Goal: Task Accomplishment & Management: Use online tool/utility

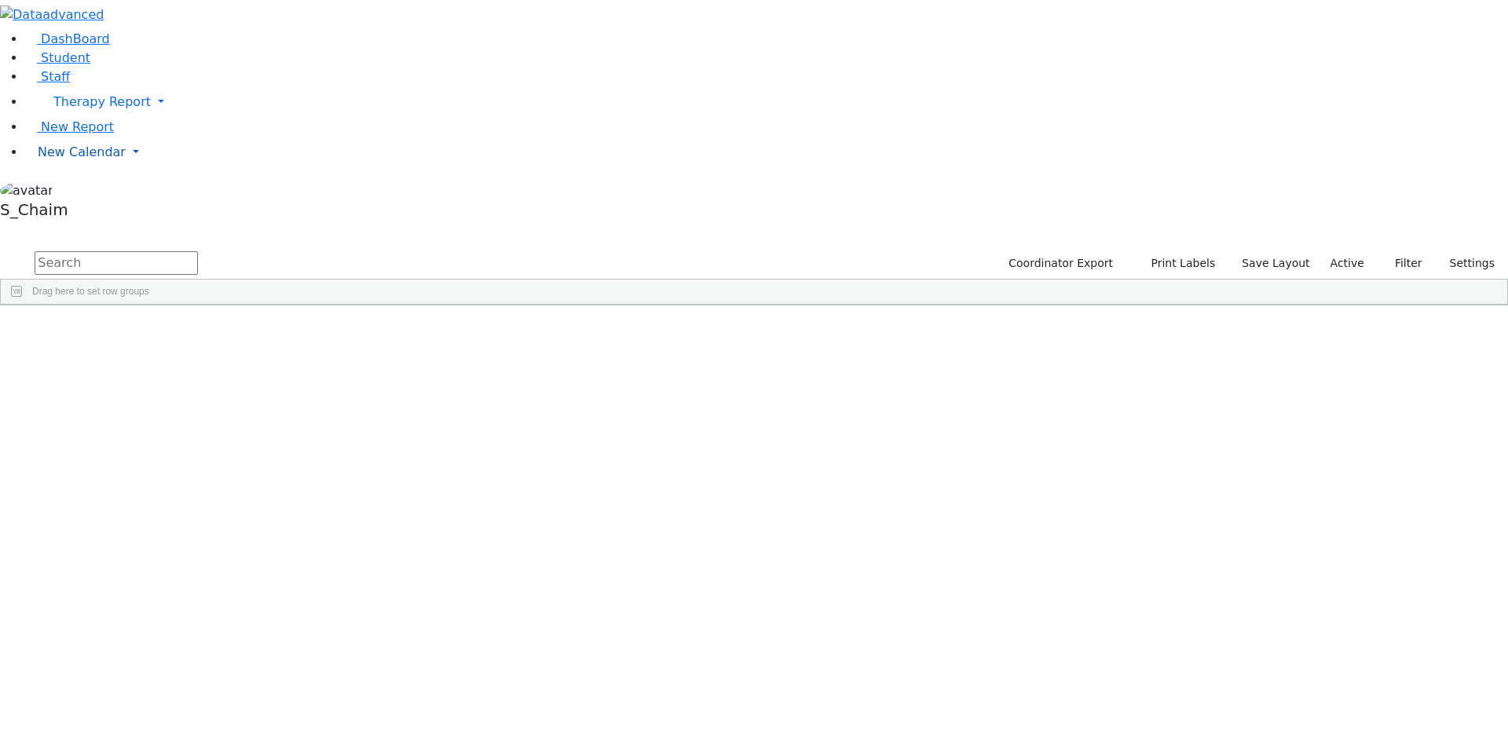
click at [96, 159] on span "New Calendar" at bounding box center [82, 152] width 88 height 15
click at [71, 191] on span "Calendar" at bounding box center [62, 183] width 57 height 15
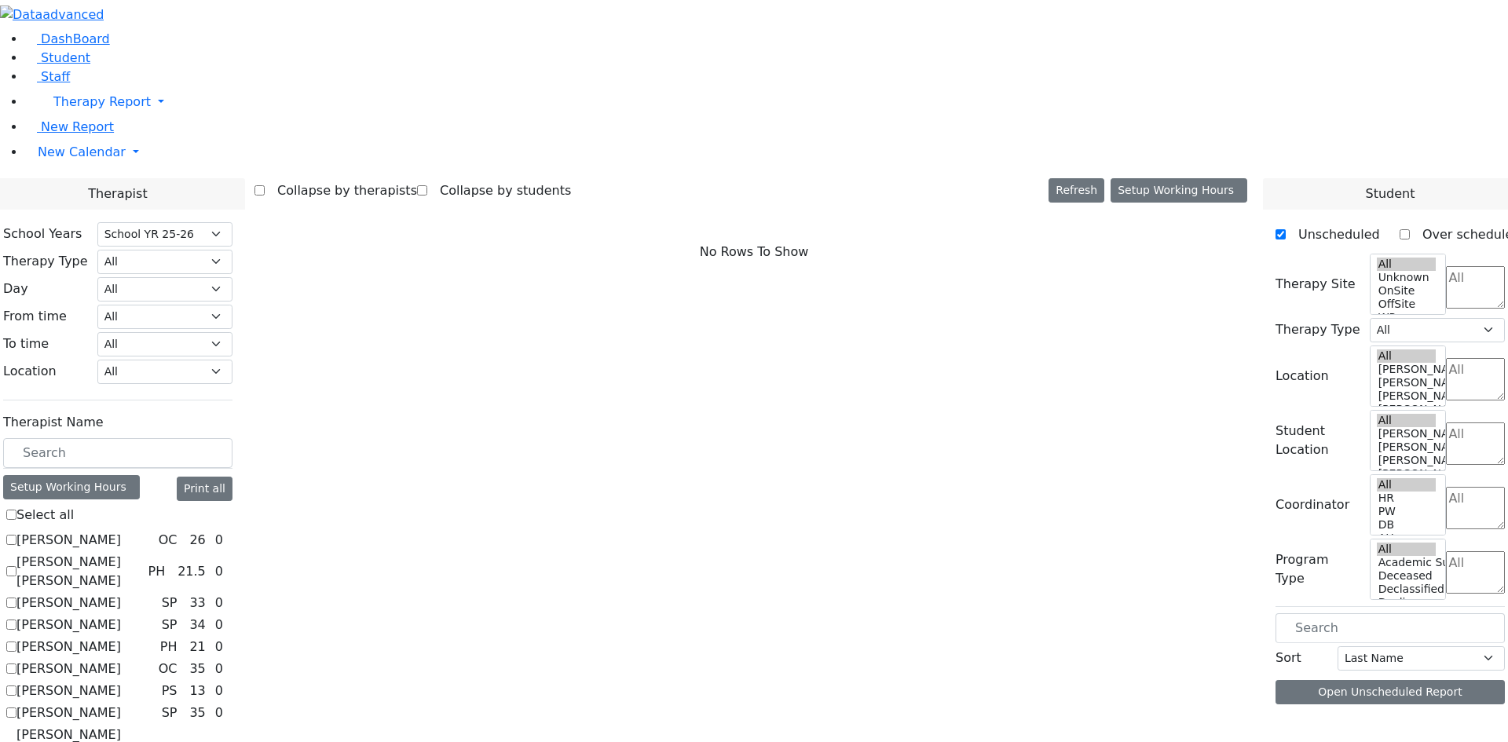
select select "212"
click at [232, 250] on select "All Psych Hearing Vision Speech Physical Occupational" at bounding box center [164, 262] width 135 height 24
select select "1"
click at [232, 250] on select "All Psych Hearing Vision Speech Physical Occupational" at bounding box center [164, 262] width 135 height 24
select select "1"
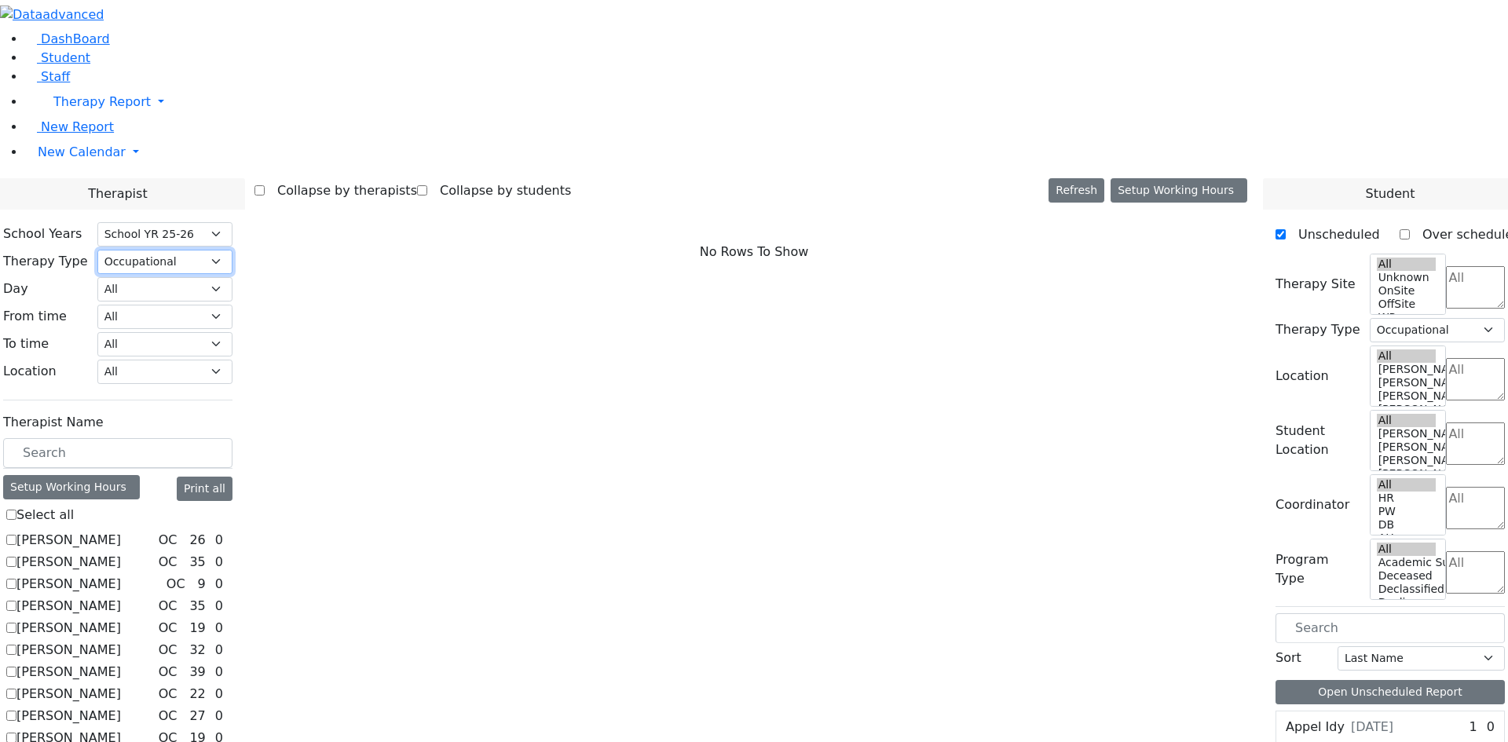
scroll to position [186, 0]
checkbox input "true"
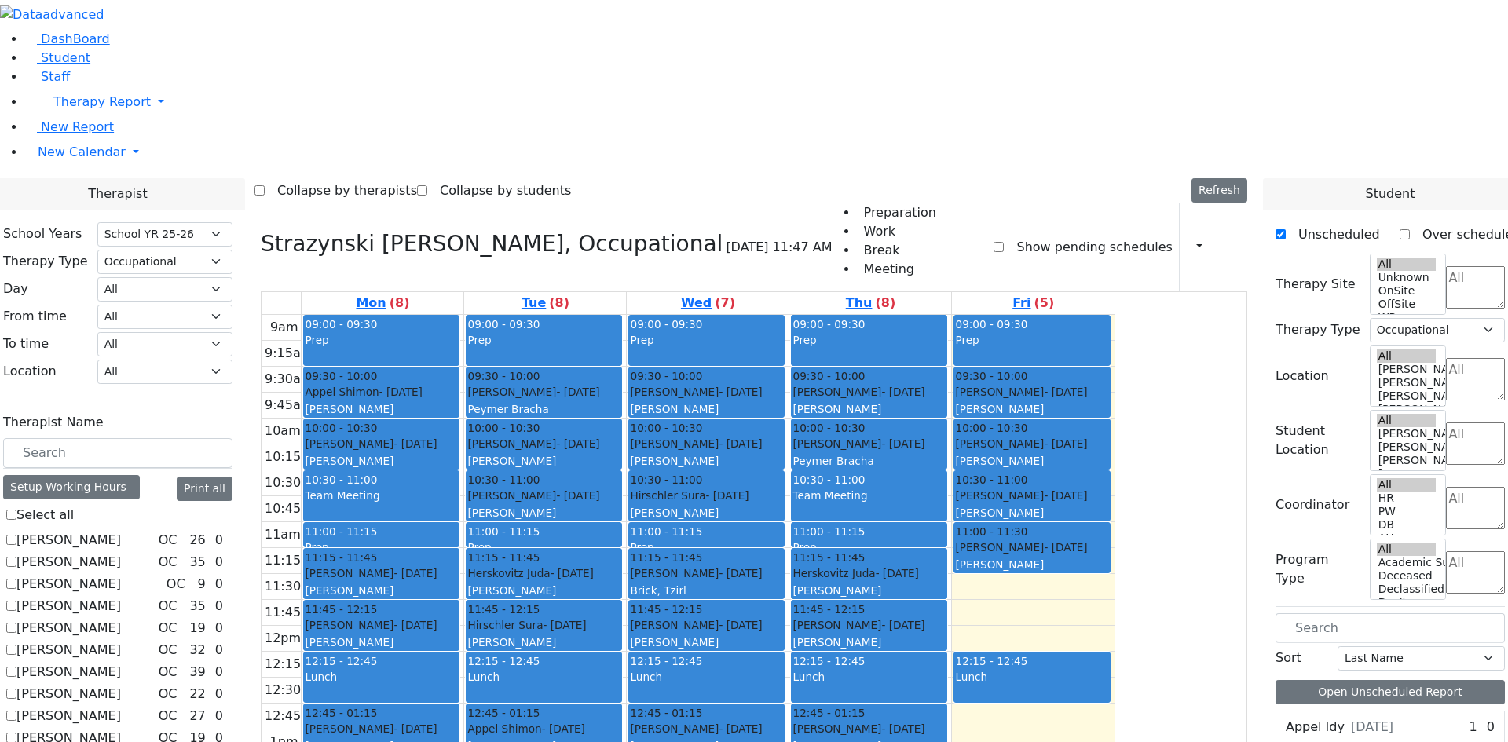
drag, startPoint x: 1150, startPoint y: 375, endPoint x: 905, endPoint y: 617, distance: 343.8
click at [886, 620] on tr "09:00 - 09:30 Prep 09:30 - 10:00 Appel Shimon - 01/26/2012 Weber, Joseph 10:00 …" at bounding box center [688, 626] width 853 height 622
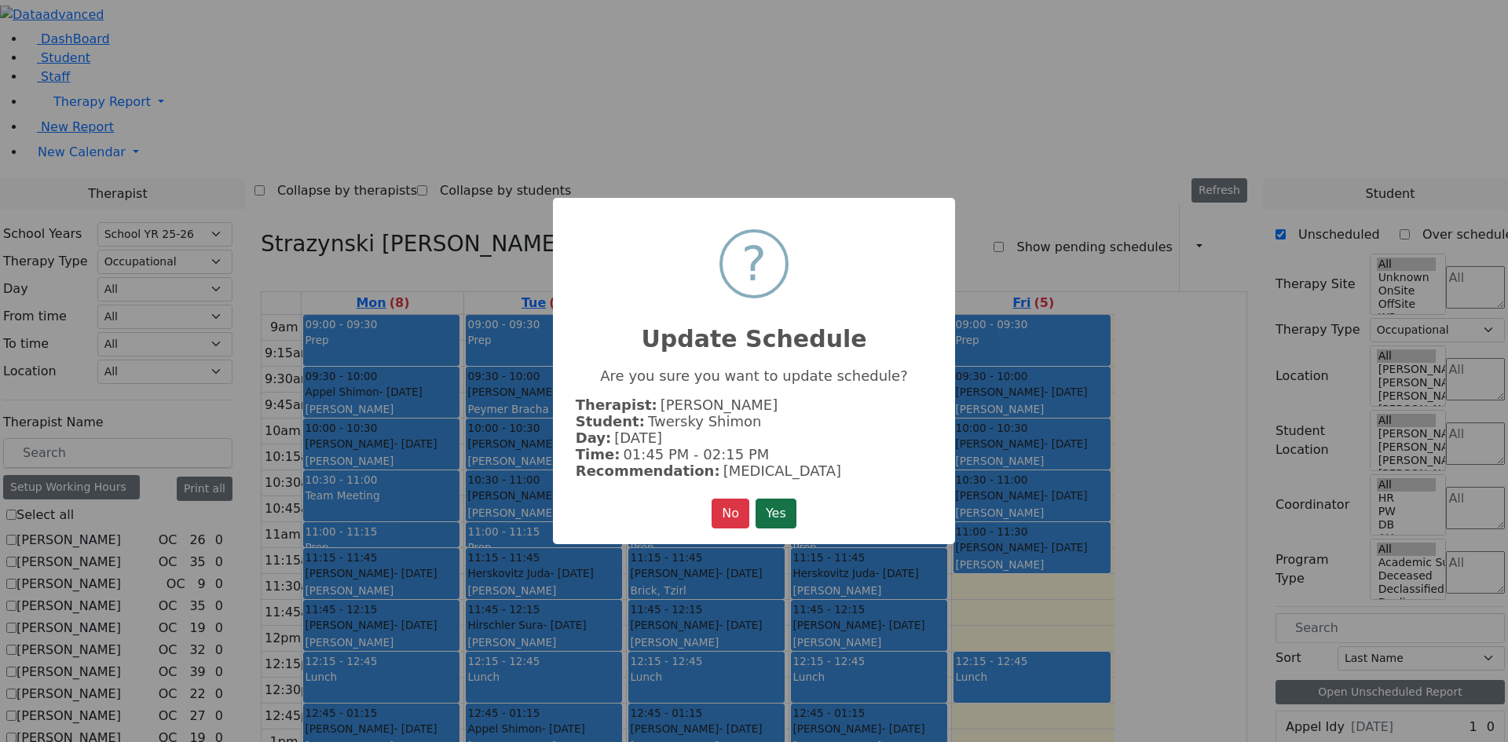
click at [767, 518] on button "Yes" at bounding box center [776, 514] width 41 height 30
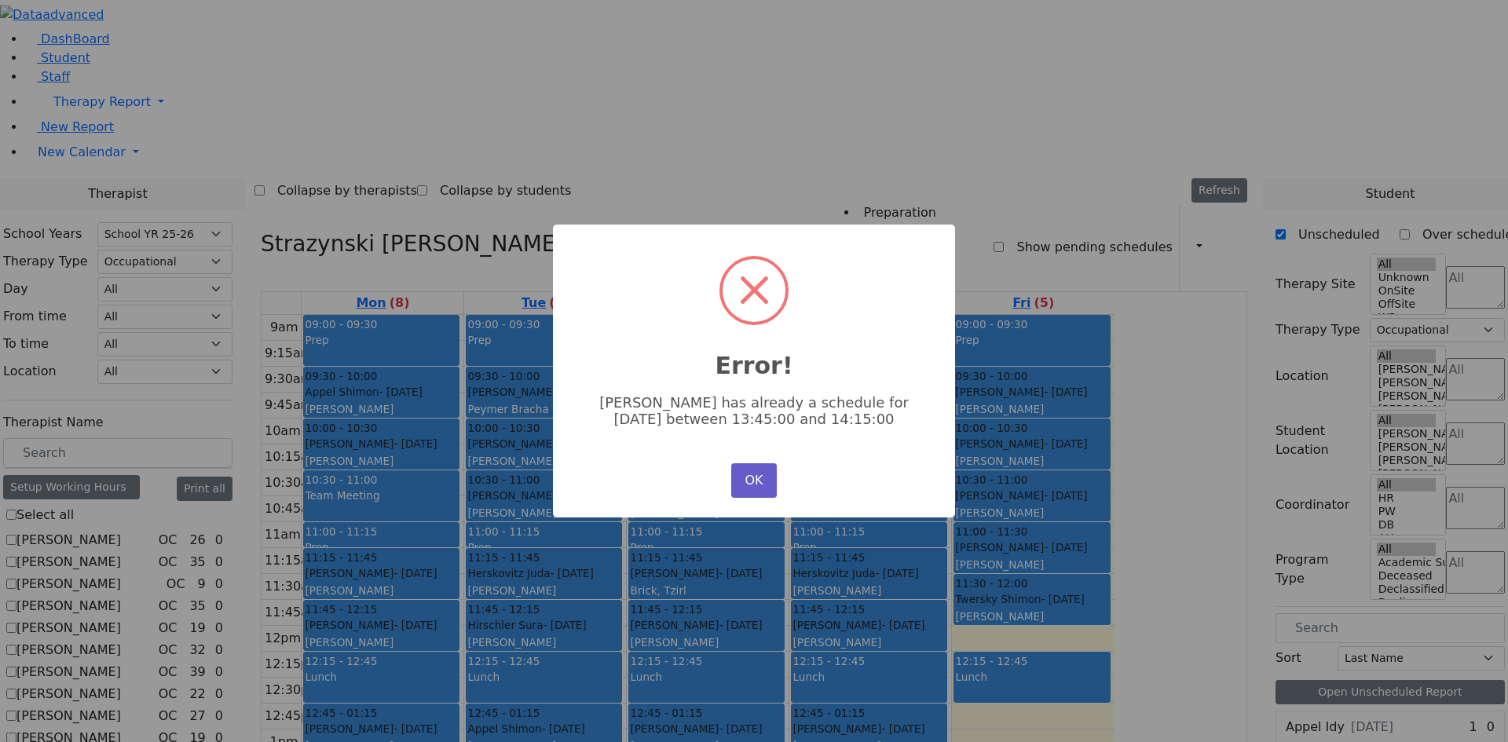
click at [758, 480] on button "OK" at bounding box center [754, 480] width 46 height 35
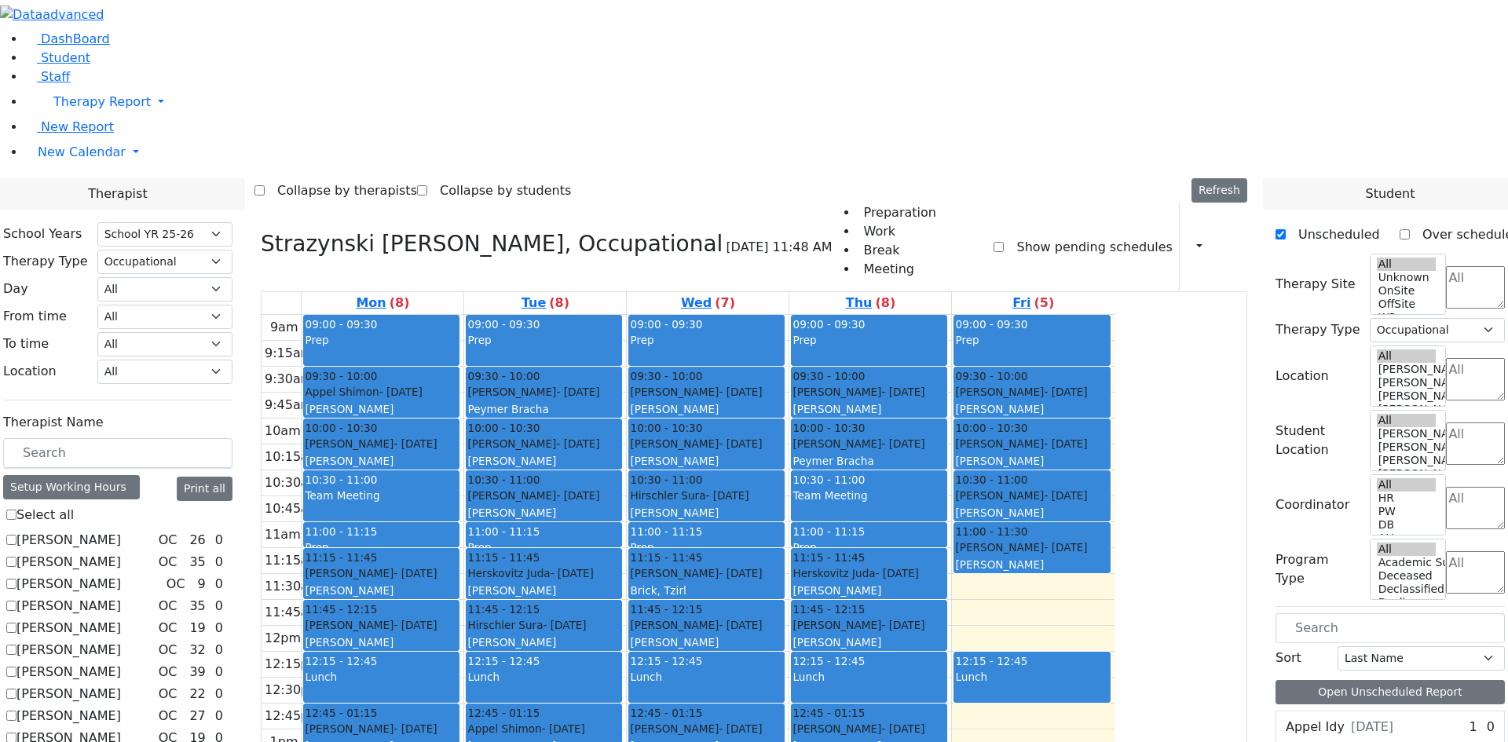
drag, startPoint x: 1148, startPoint y: 368, endPoint x: 706, endPoint y: 604, distance: 500.7
click at [706, 604] on tr "09:00 - 09:30 Prep 09:30 - 10:00 Appel Shimon - 01/26/2012 Weber, Joseph 10:00 …" at bounding box center [688, 626] width 853 height 622
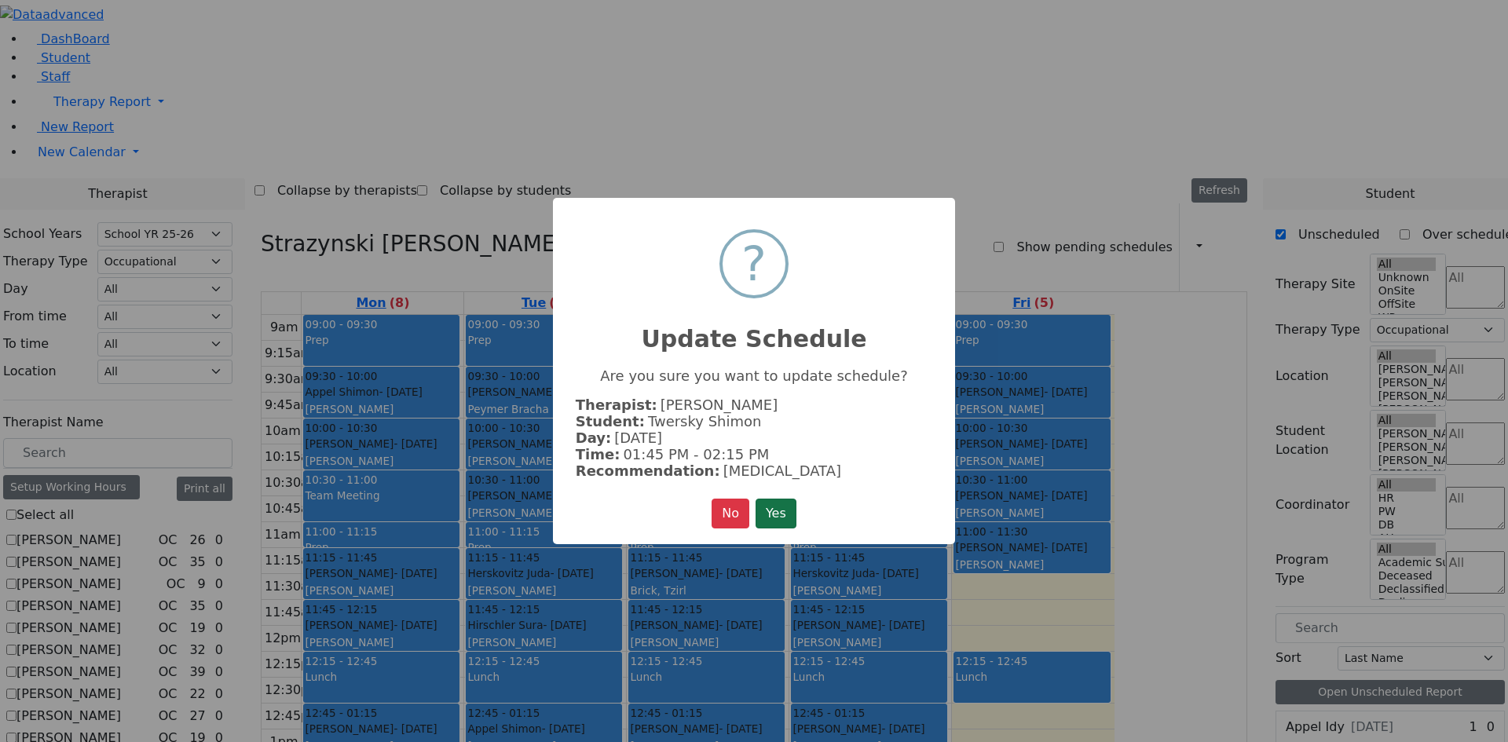
click at [785, 503] on button "Yes" at bounding box center [776, 514] width 41 height 30
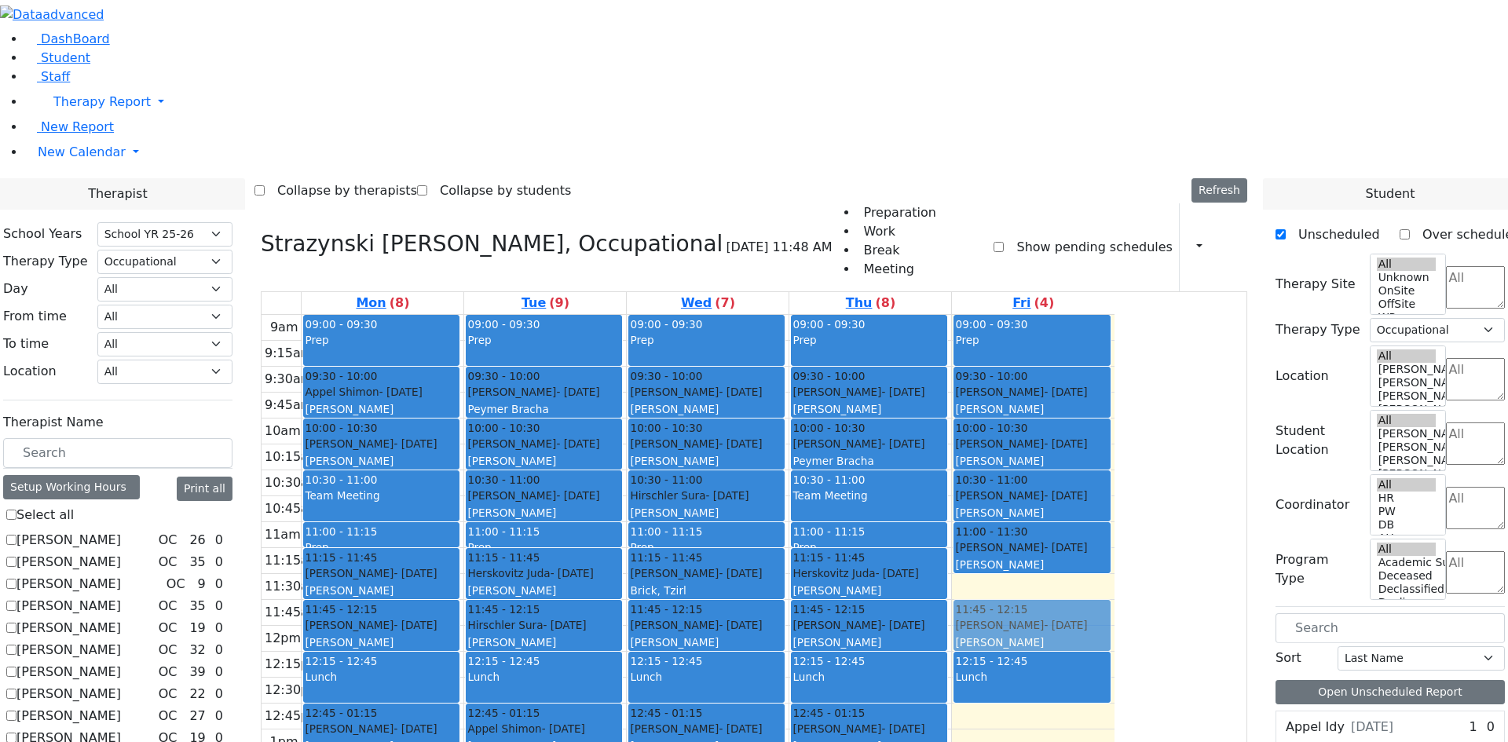
drag, startPoint x: 697, startPoint y: 569, endPoint x: 1107, endPoint y: 423, distance: 434.2
click at [1115, 410] on tr "09:00 - 09:30 Prep 09:30 - 10:00 [PERSON_NAME] - [DATE] [PERSON_NAME] 10:00 - 1…" at bounding box center [688, 626] width 853 height 622
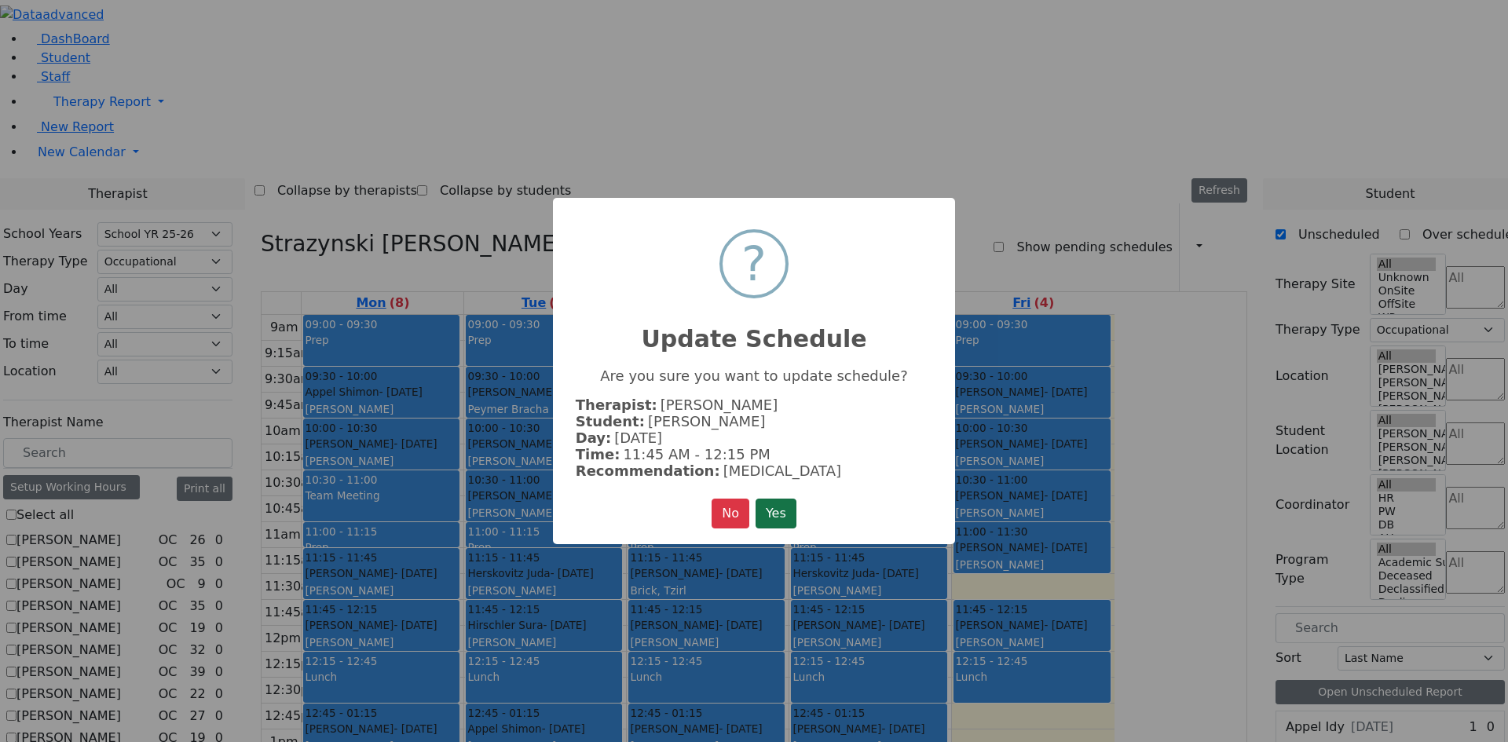
click at [785, 506] on button "Yes" at bounding box center [776, 514] width 41 height 30
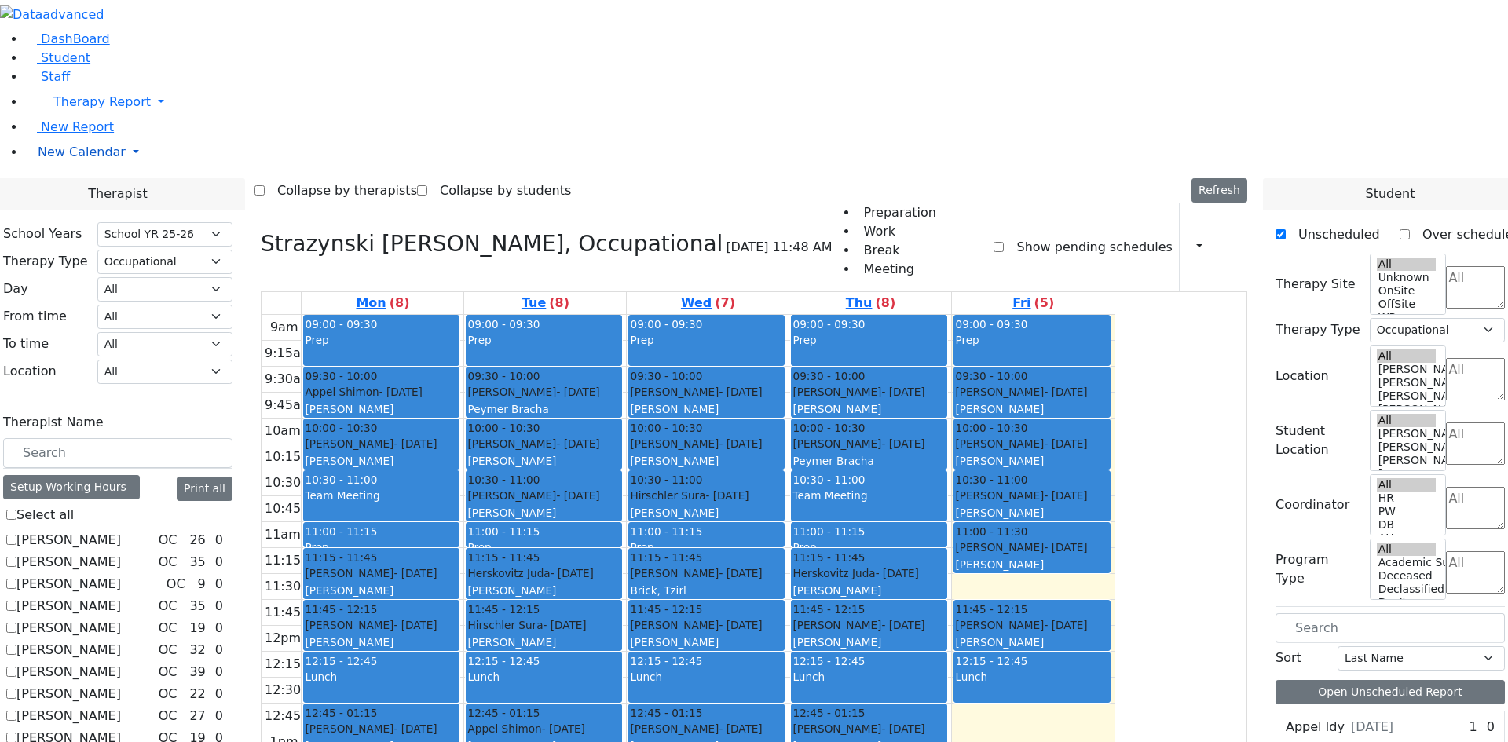
click at [68, 159] on span "New Calendar" at bounding box center [82, 152] width 88 height 15
click at [85, 210] on span "Teacher Report" at bounding box center [85, 202] width 94 height 15
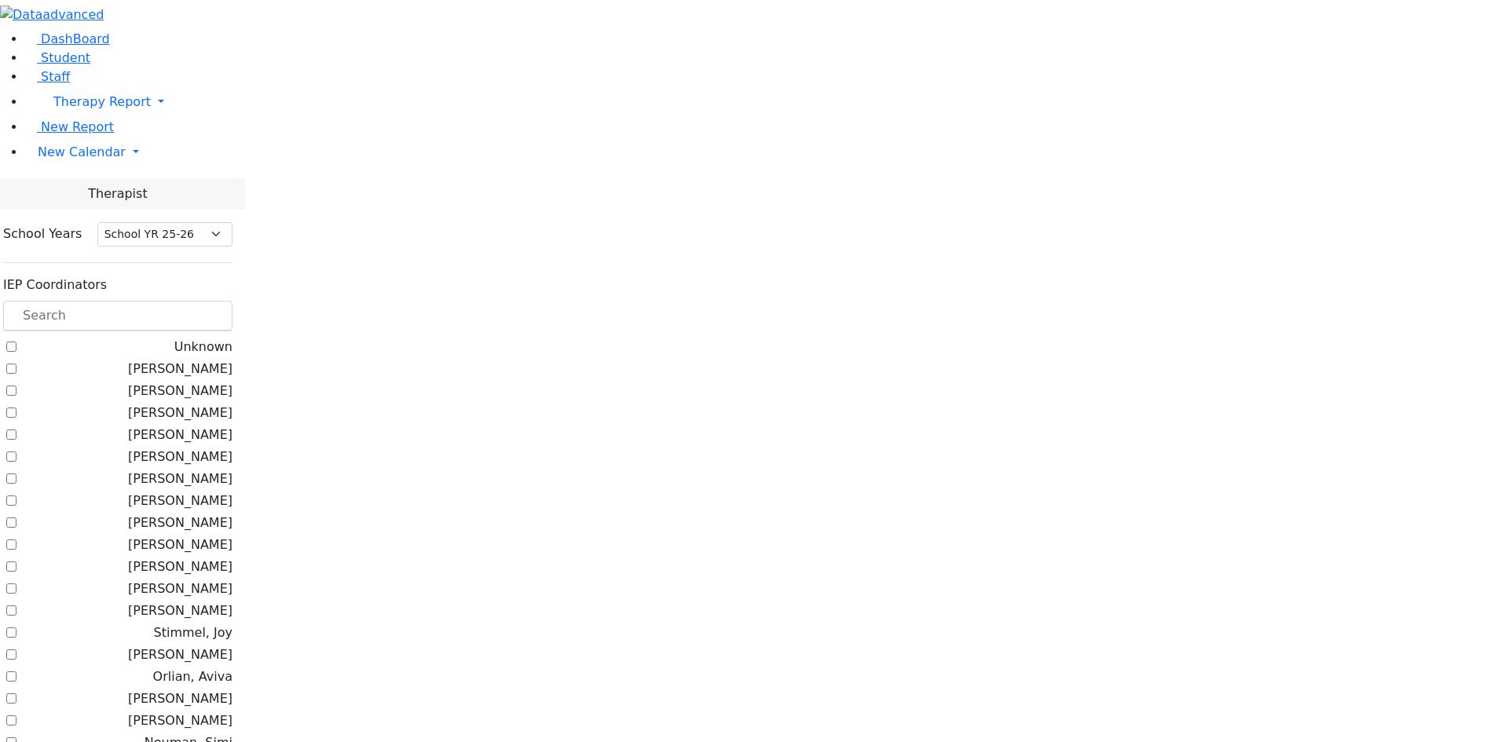
select select "212"
checkbox input "true"
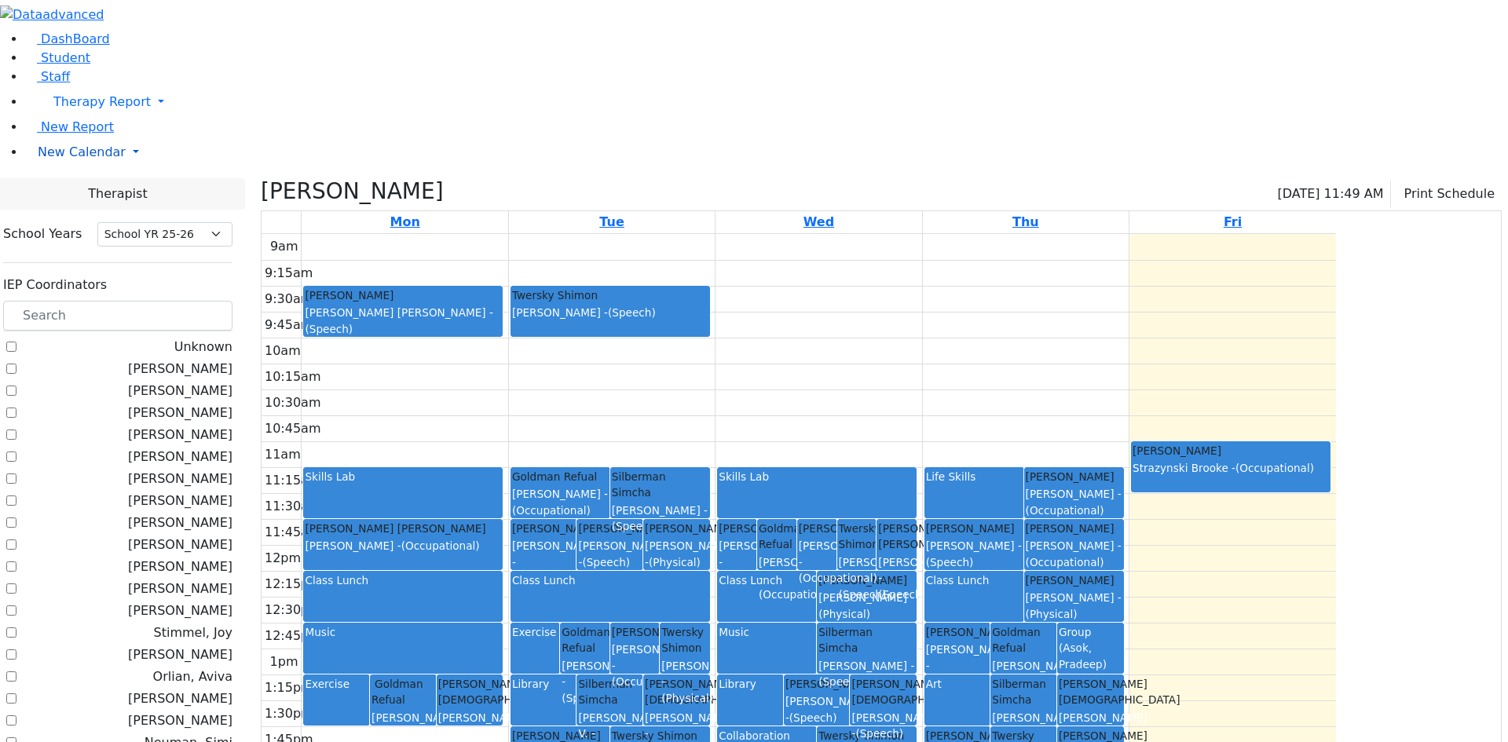
click at [90, 159] on span "New Calendar" at bounding box center [82, 152] width 88 height 15
click at [76, 191] on span "Calendar" at bounding box center [62, 183] width 57 height 15
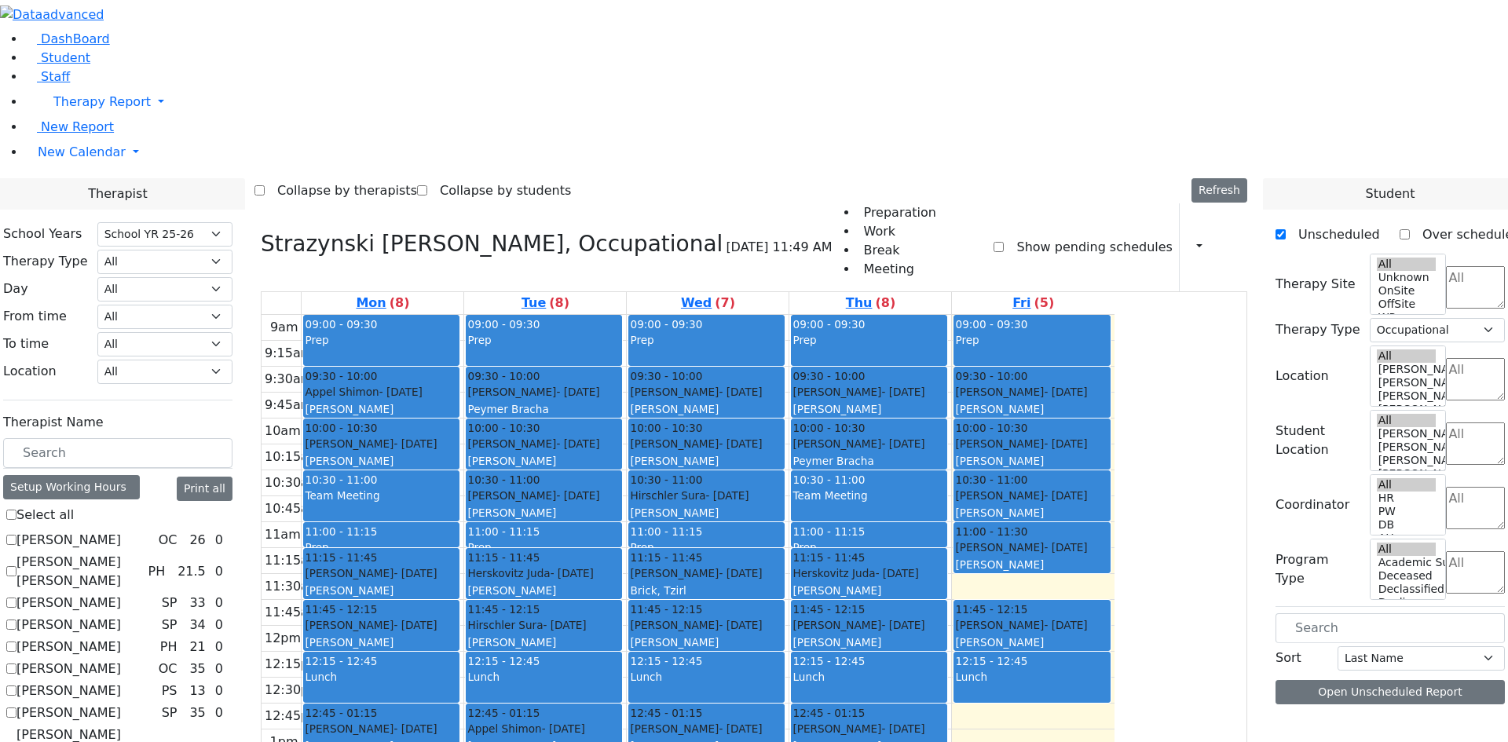
select select "212"
select select "1"
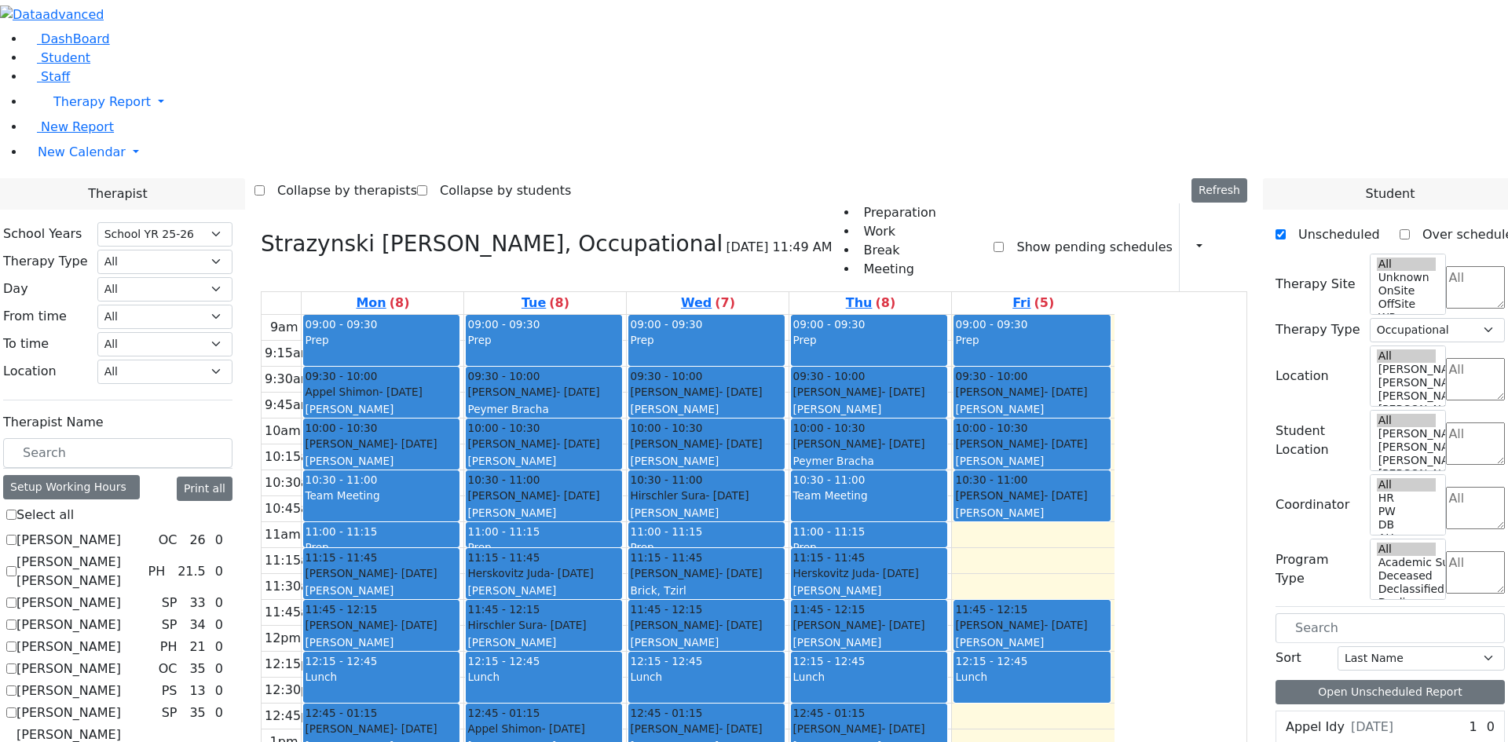
drag, startPoint x: 1165, startPoint y: 324, endPoint x: 890, endPoint y: 605, distance: 392.7
click at [890, 605] on tr "09:00 - 09:30 Prep 09:30 - 10:00 [PERSON_NAME] - [DATE] [PERSON_NAME] 10:00 - 1…" at bounding box center [688, 626] width 853 height 622
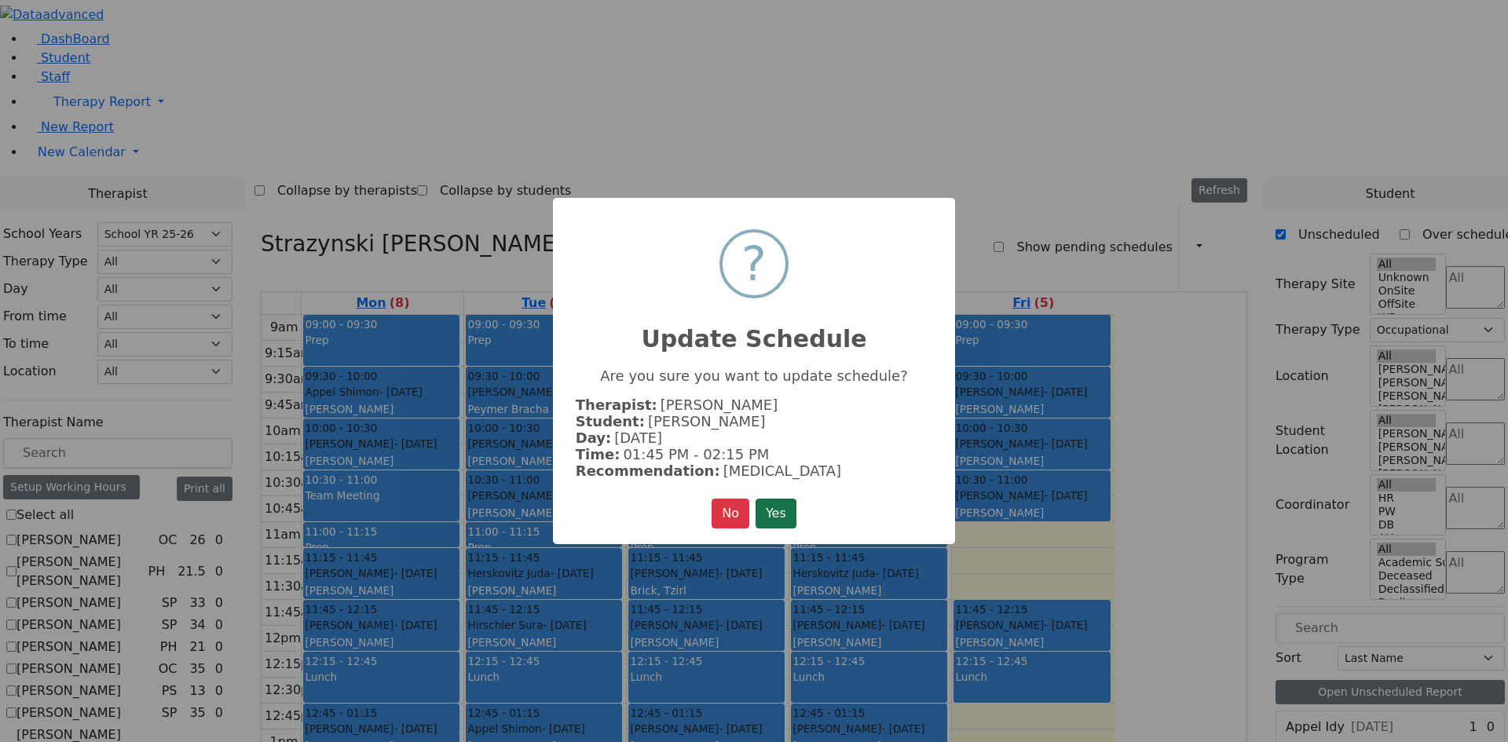
click at [771, 505] on button "Yes" at bounding box center [776, 514] width 41 height 30
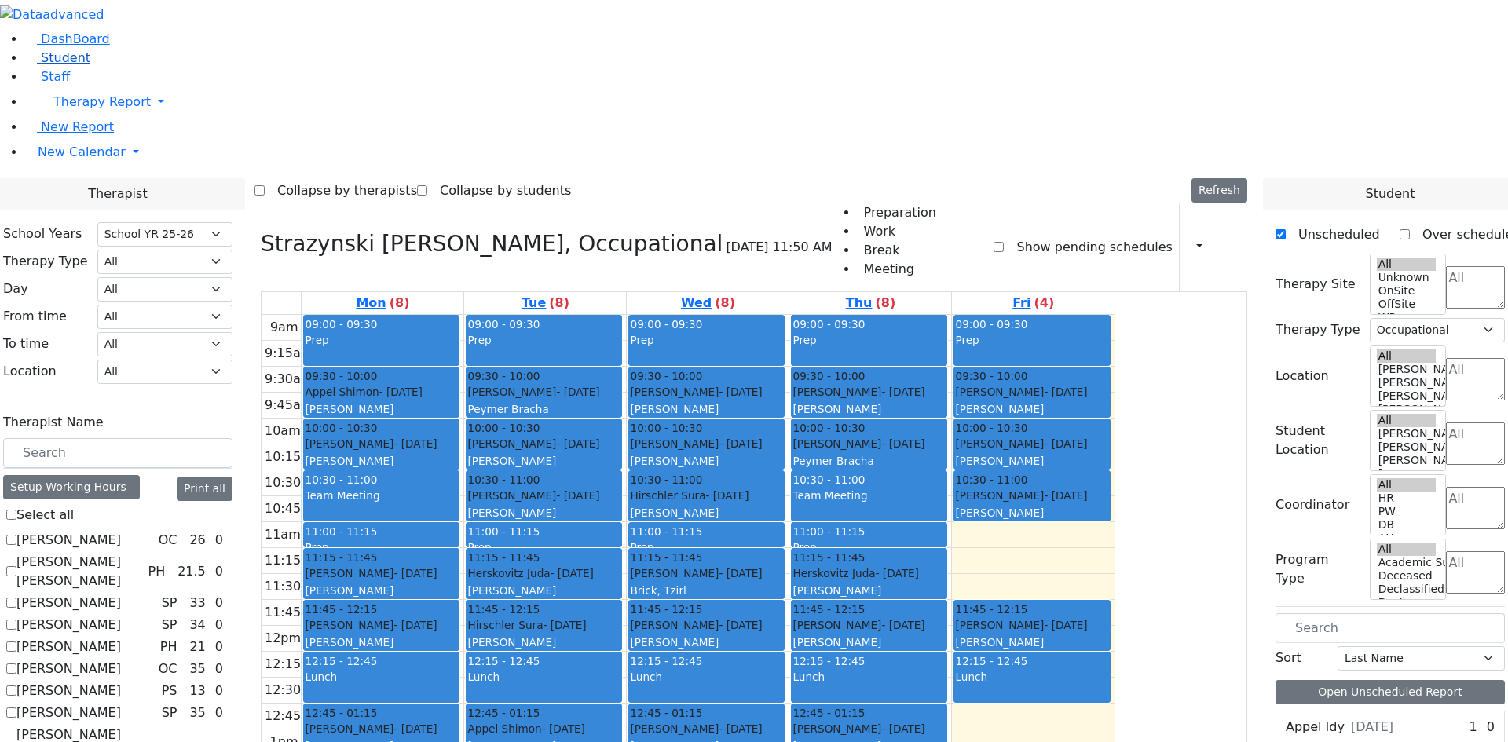
click at [50, 65] on span "Student" at bounding box center [65, 57] width 49 height 15
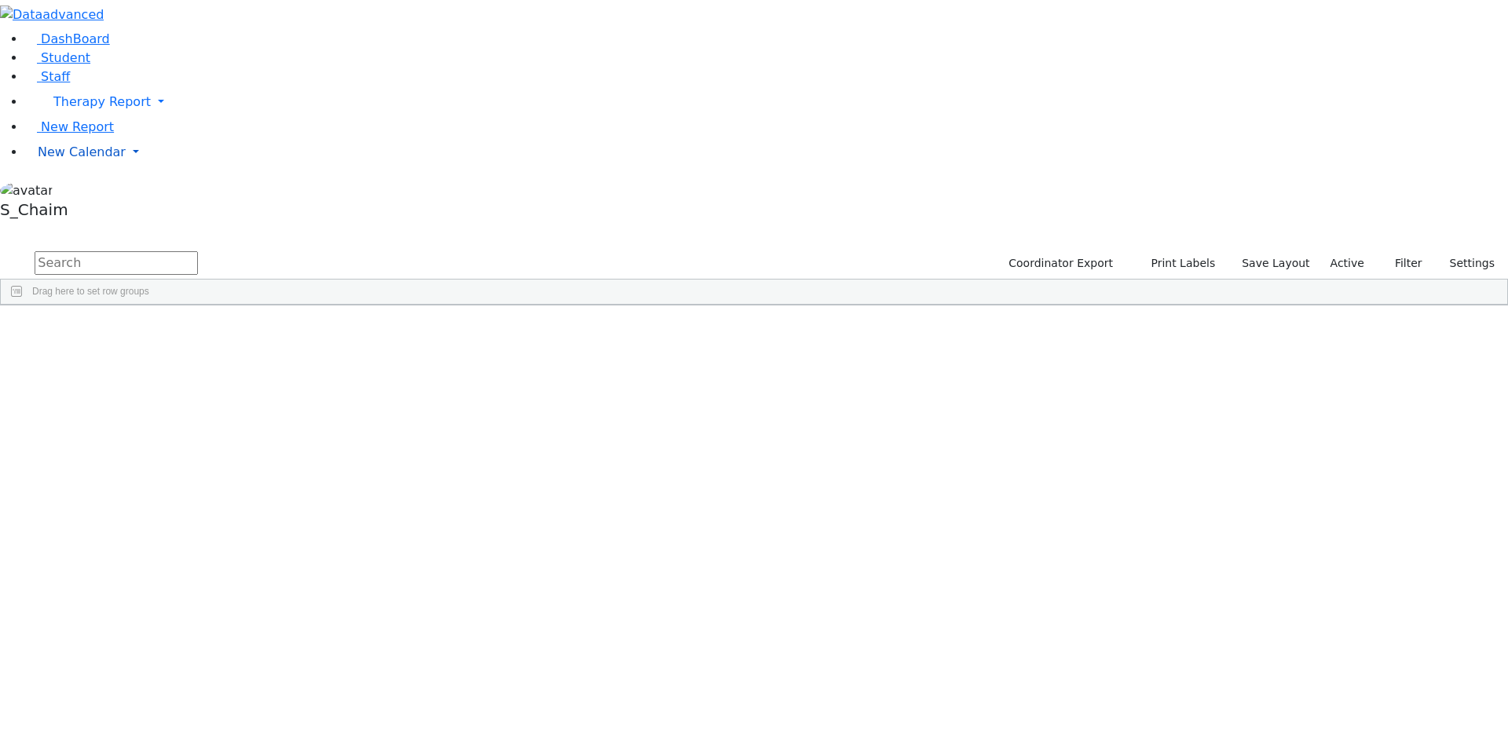
click at [80, 159] on span "New Calendar" at bounding box center [82, 152] width 88 height 15
click at [93, 210] on span "Teacher Report" at bounding box center [85, 202] width 94 height 15
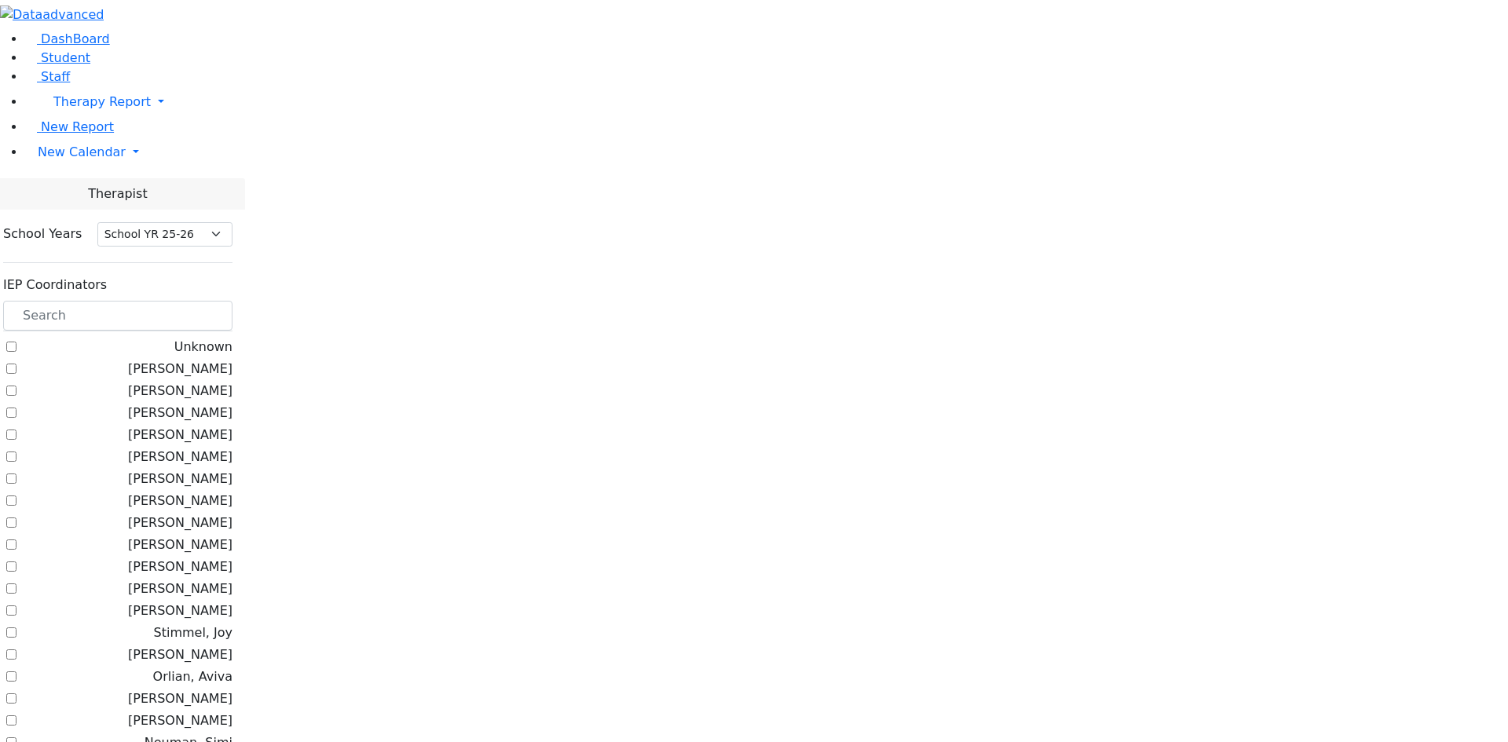
select select "212"
checkbox input "true"
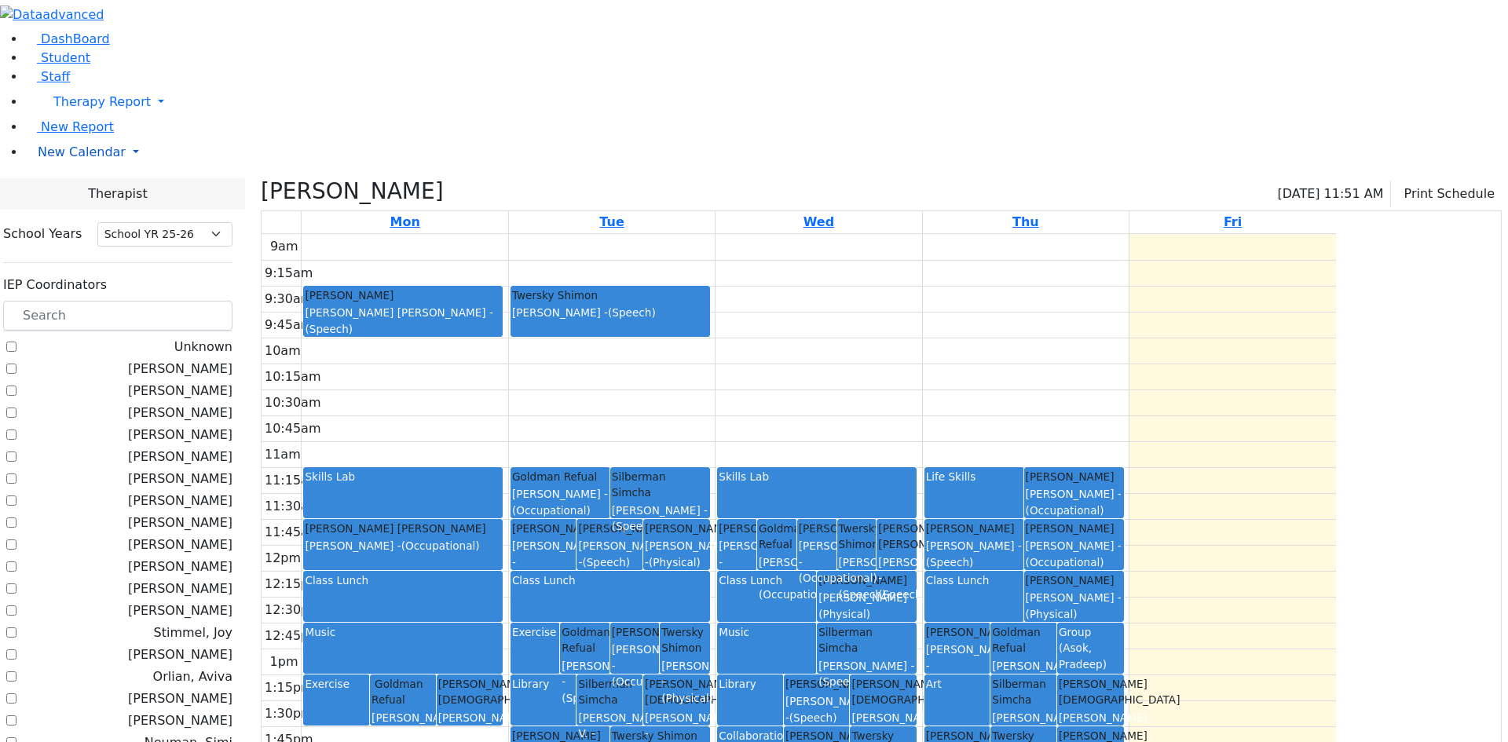
click at [62, 159] on span "New Calendar" at bounding box center [82, 152] width 88 height 15
click at [62, 191] on span "Calendar" at bounding box center [62, 183] width 57 height 15
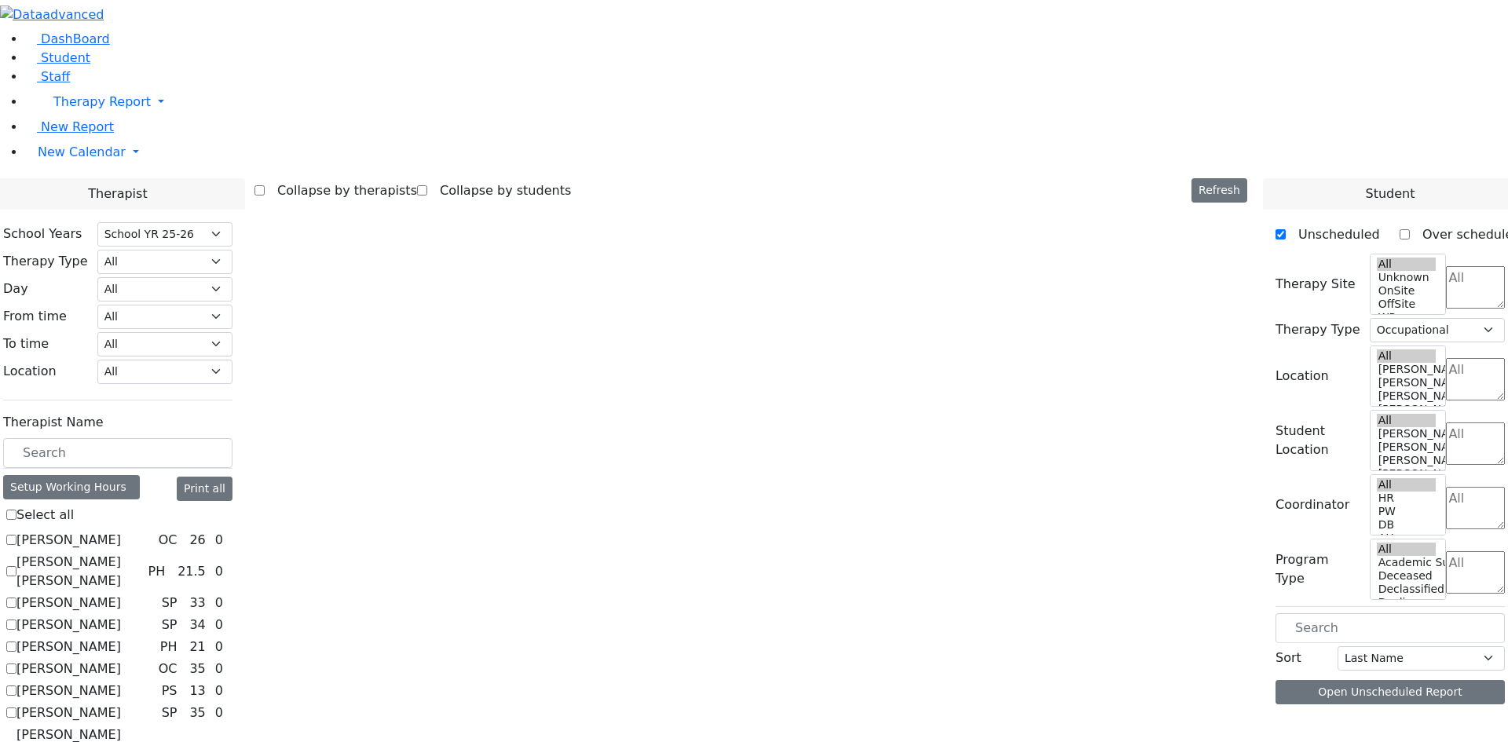
select select "212"
select select "1"
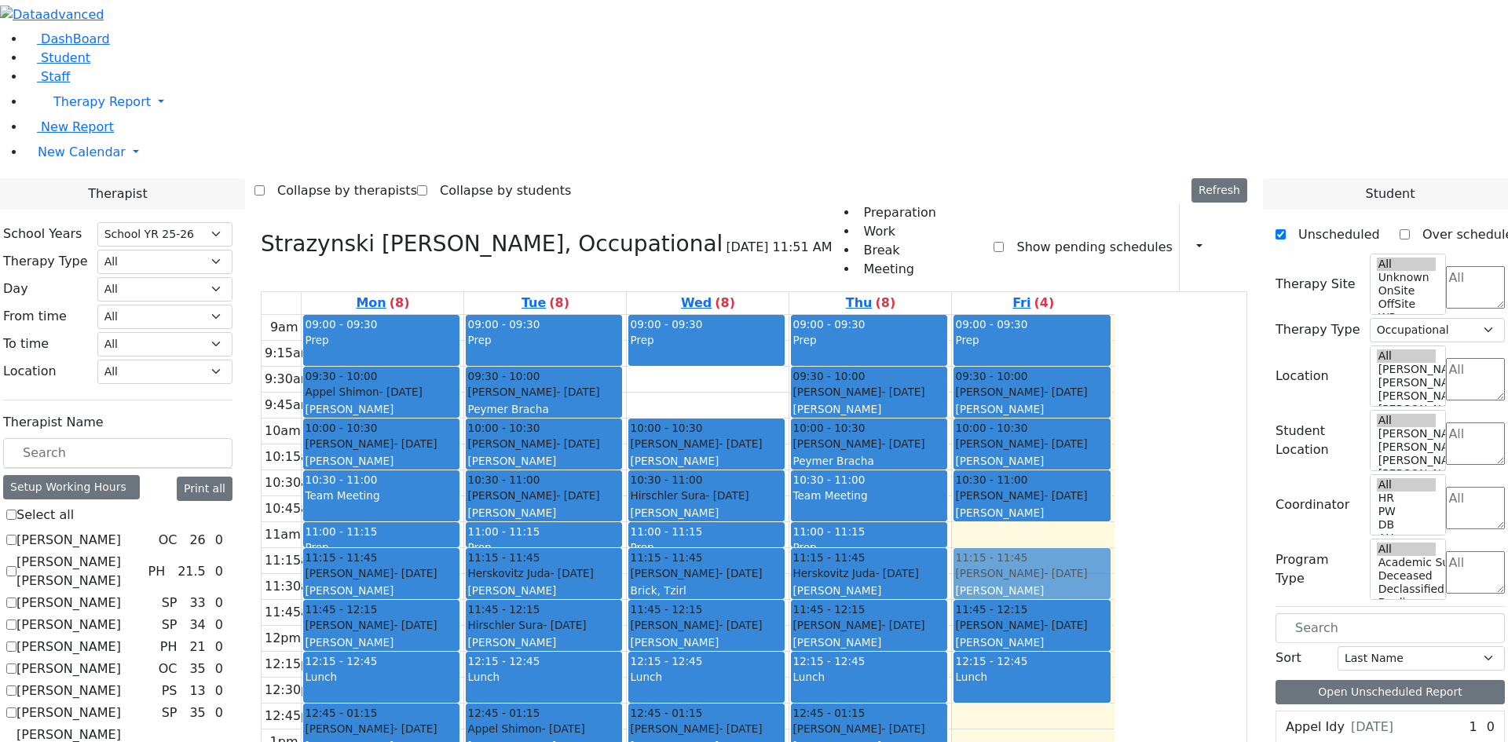
drag, startPoint x: 866, startPoint y: 165, endPoint x: 1164, endPoint y: 357, distance: 354.0
click at [1115, 348] on tr "09:00 - 09:30 Prep 09:30 - 10:00 [PERSON_NAME] - [DATE] [PERSON_NAME] 10:00 - 1…" at bounding box center [688, 626] width 853 height 622
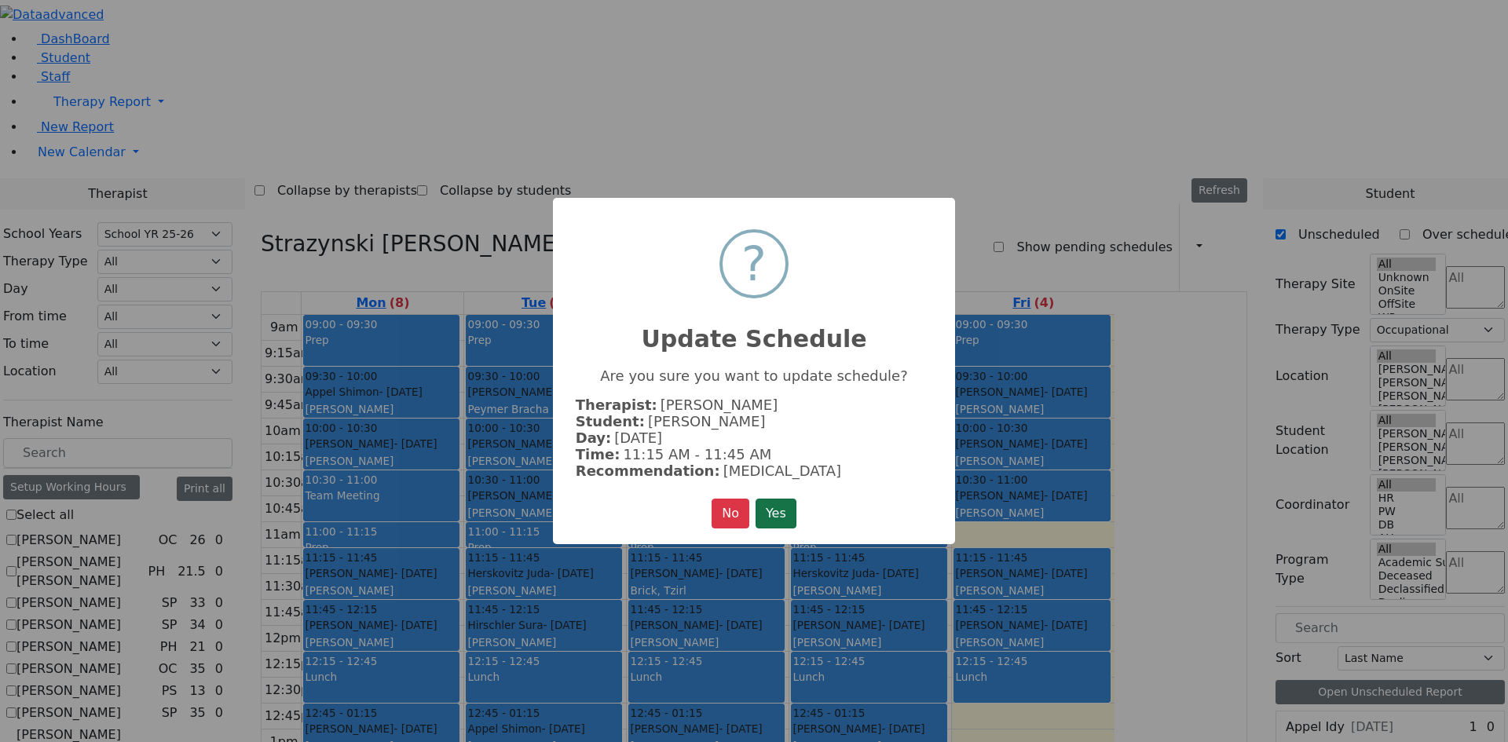
click at [788, 507] on button "Yes" at bounding box center [776, 514] width 41 height 30
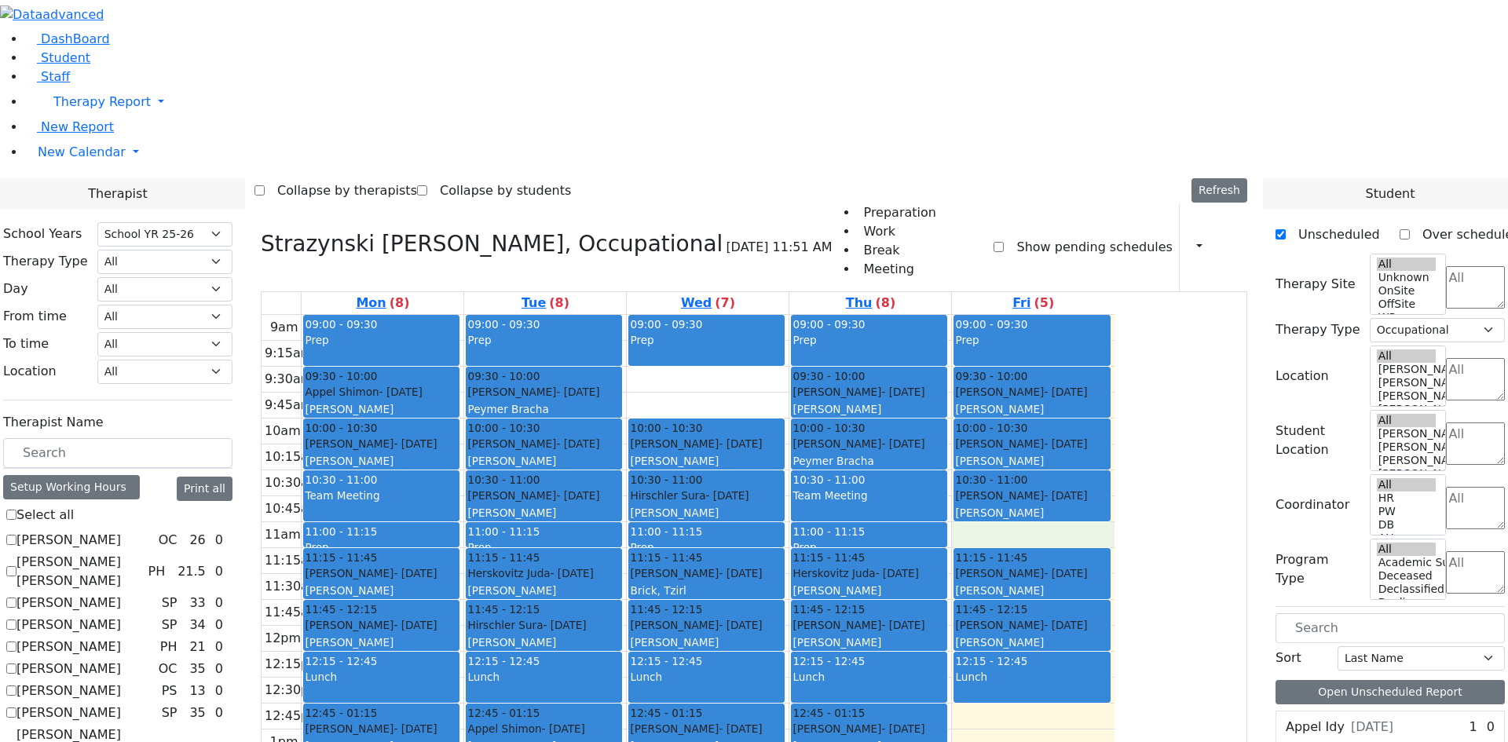
click at [1115, 315] on div "9am 9:15am 9:30am 9:45am 10am 10:15am 10:30am 10:45am 11am 11:15am 11:30am 11:4…" at bounding box center [688, 626] width 853 height 622
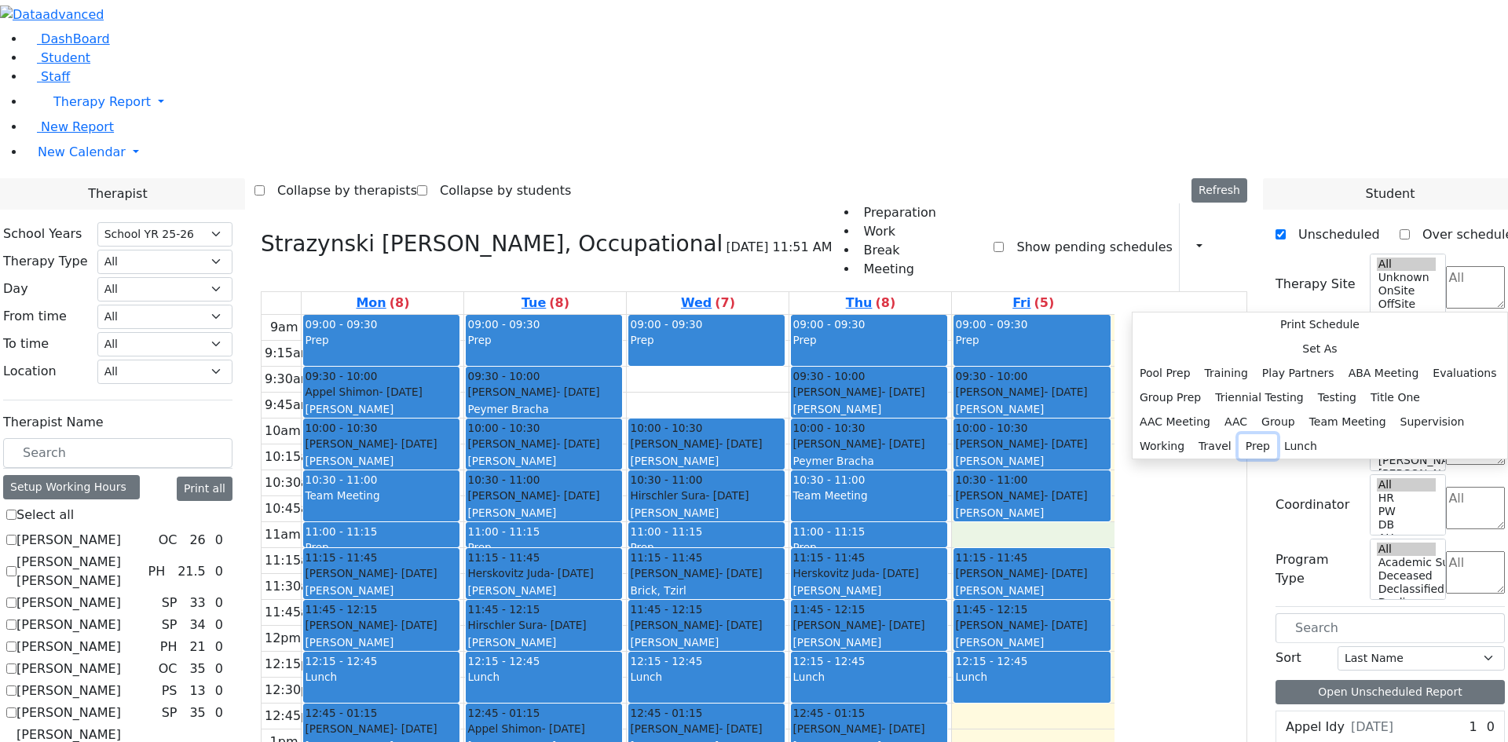
click at [1277, 459] on button "Prep" at bounding box center [1258, 446] width 38 height 24
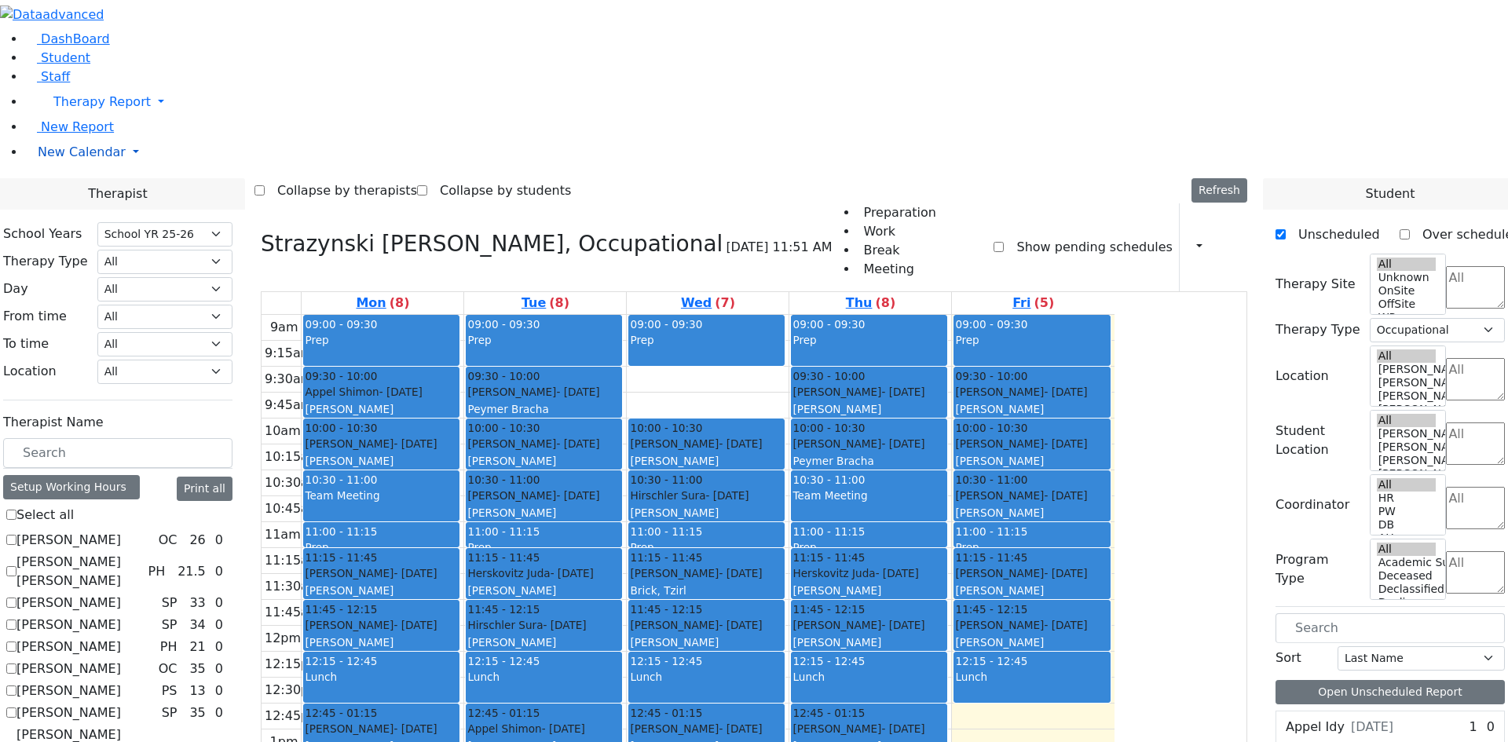
click at [82, 159] on span "New Calendar" at bounding box center [82, 152] width 88 height 15
click at [78, 210] on span "Teacher Report" at bounding box center [85, 202] width 94 height 15
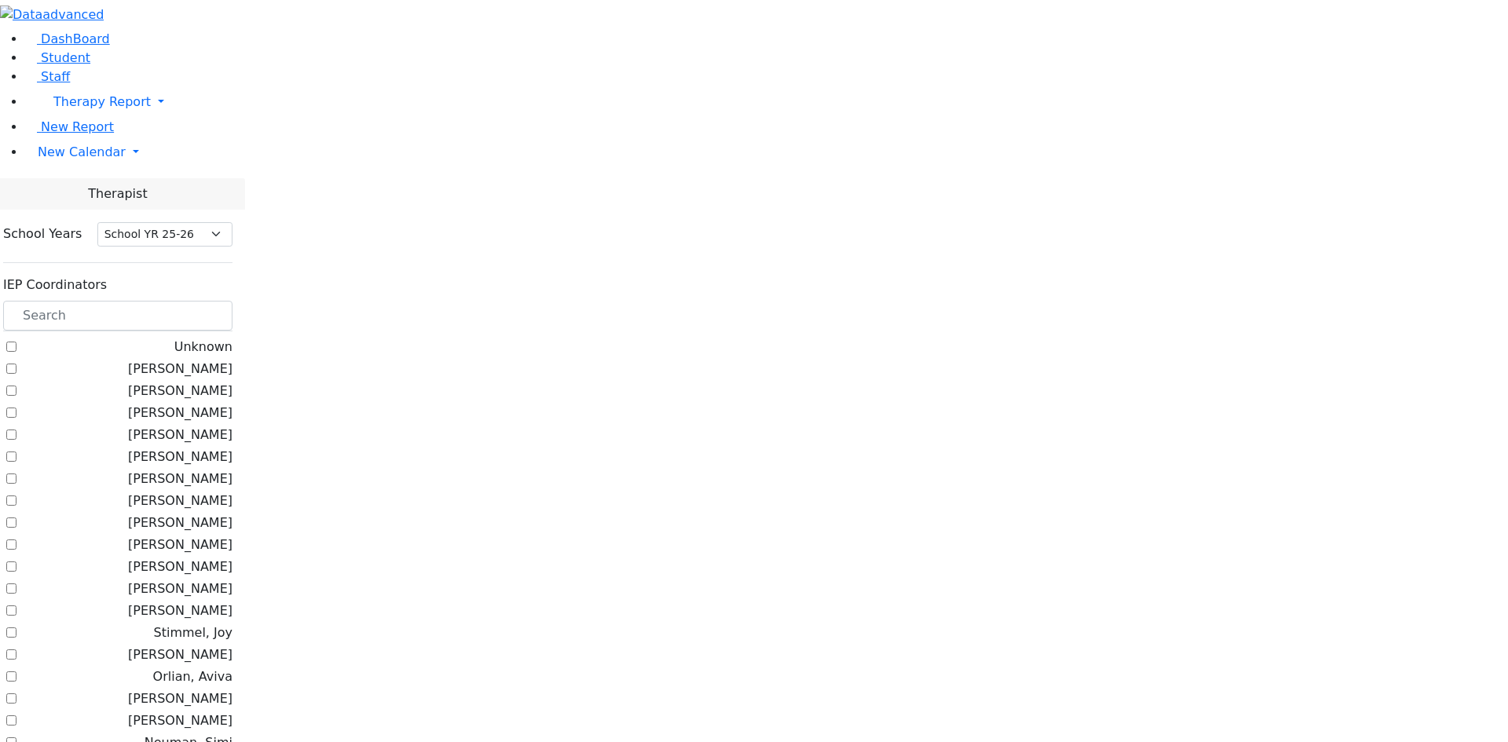
select select "212"
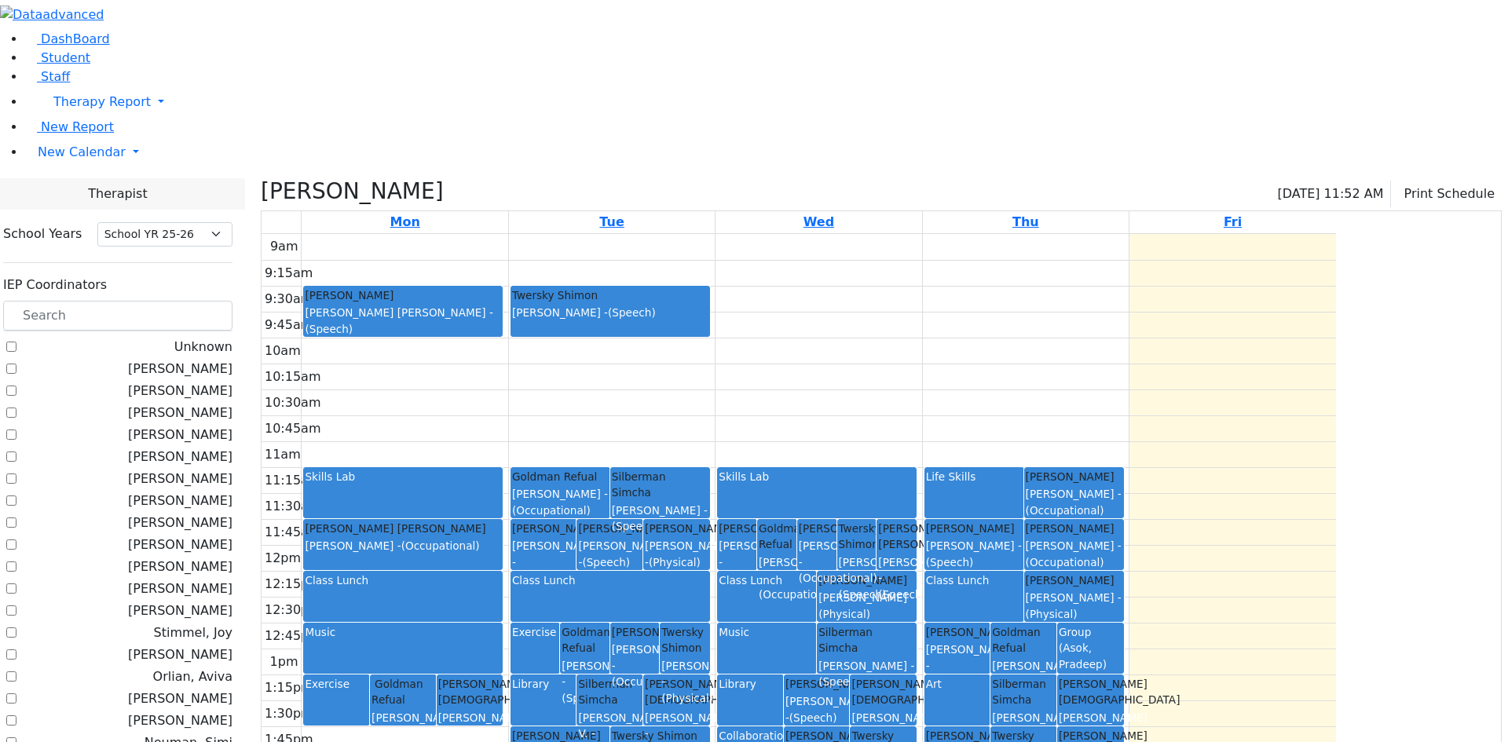
checkbox input "false"
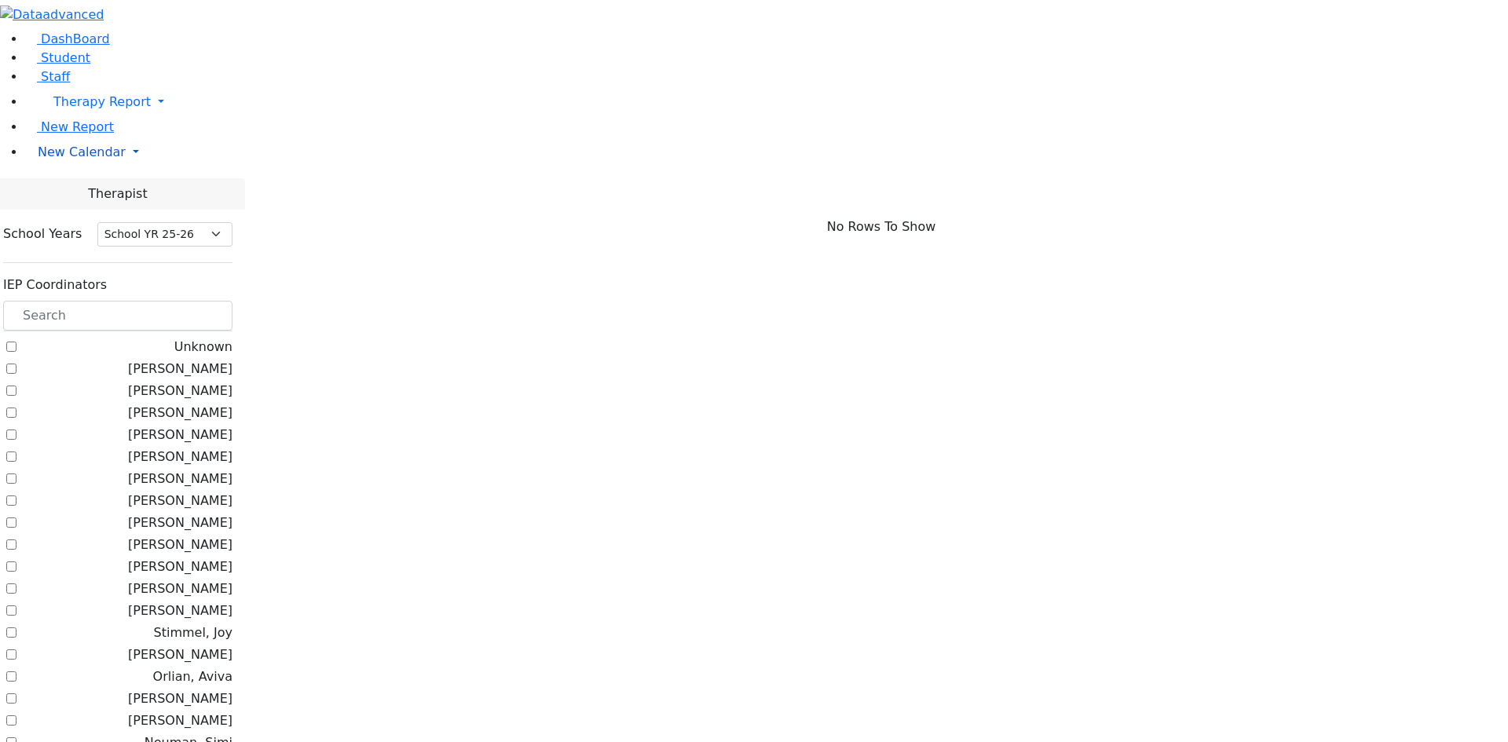
click at [74, 159] on span "New Calendar" at bounding box center [82, 152] width 88 height 15
click at [86, 191] on span "Calendar" at bounding box center [62, 183] width 57 height 15
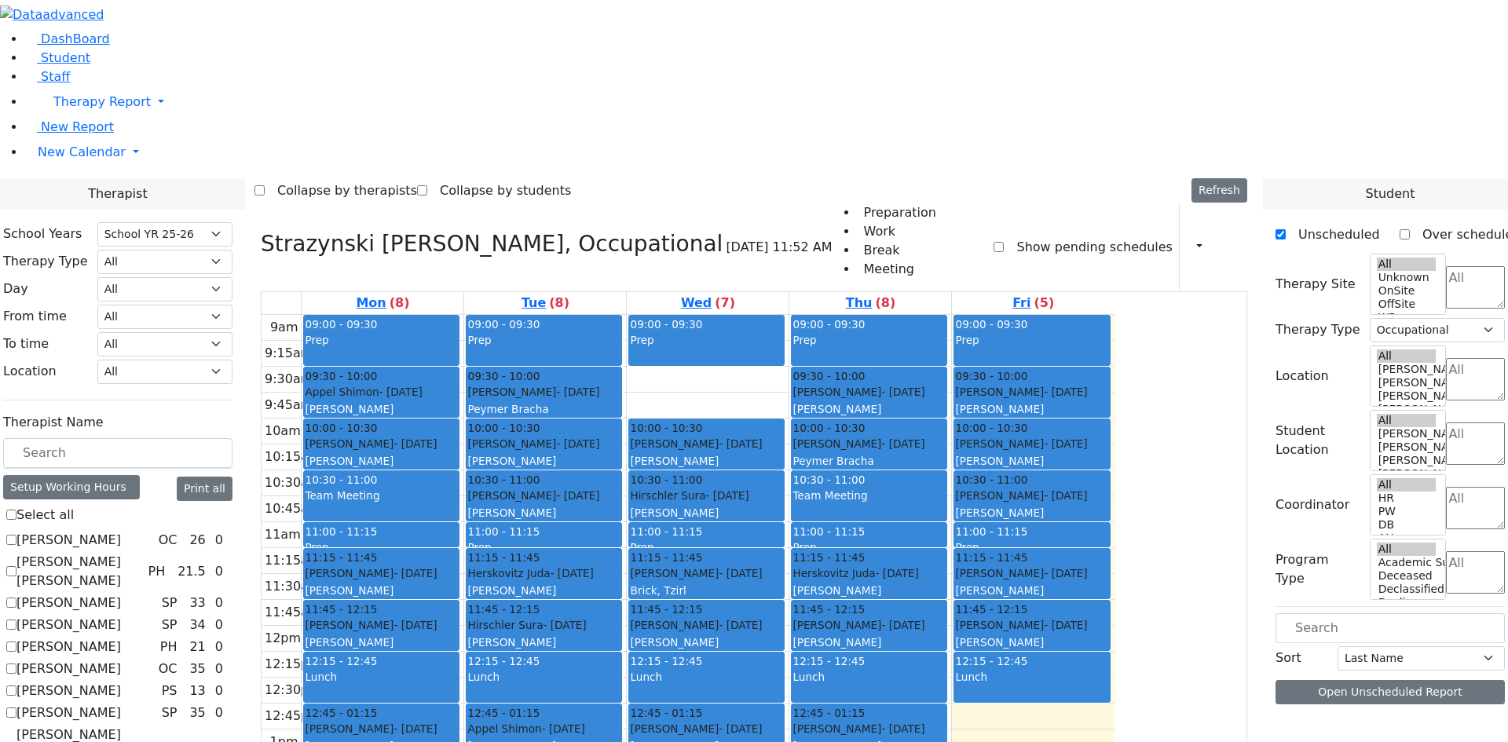
select select "212"
select select "1"
checkbox input "true"
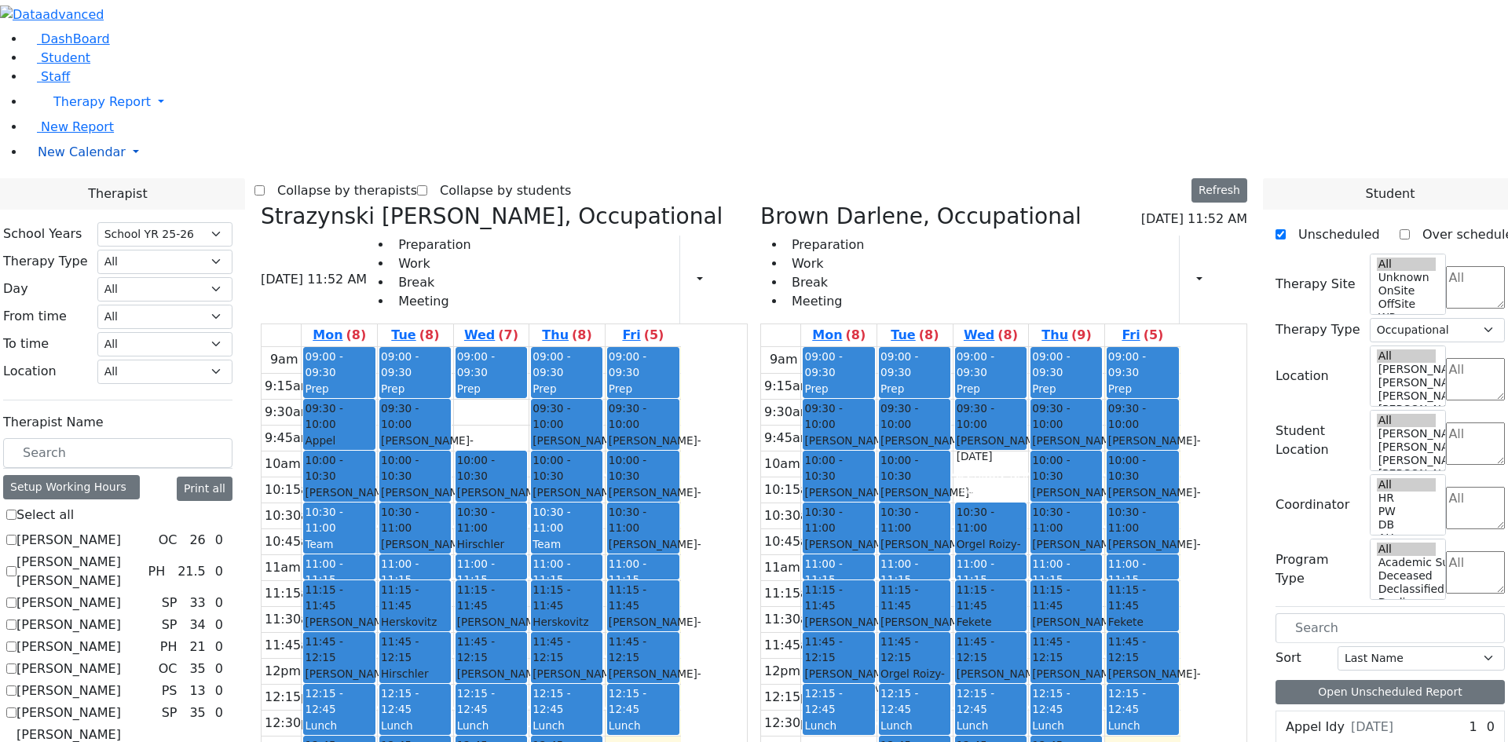
click at [63, 159] on span "New Calendar" at bounding box center [82, 152] width 88 height 15
click at [81, 210] on span "Teacher Report" at bounding box center [85, 202] width 94 height 15
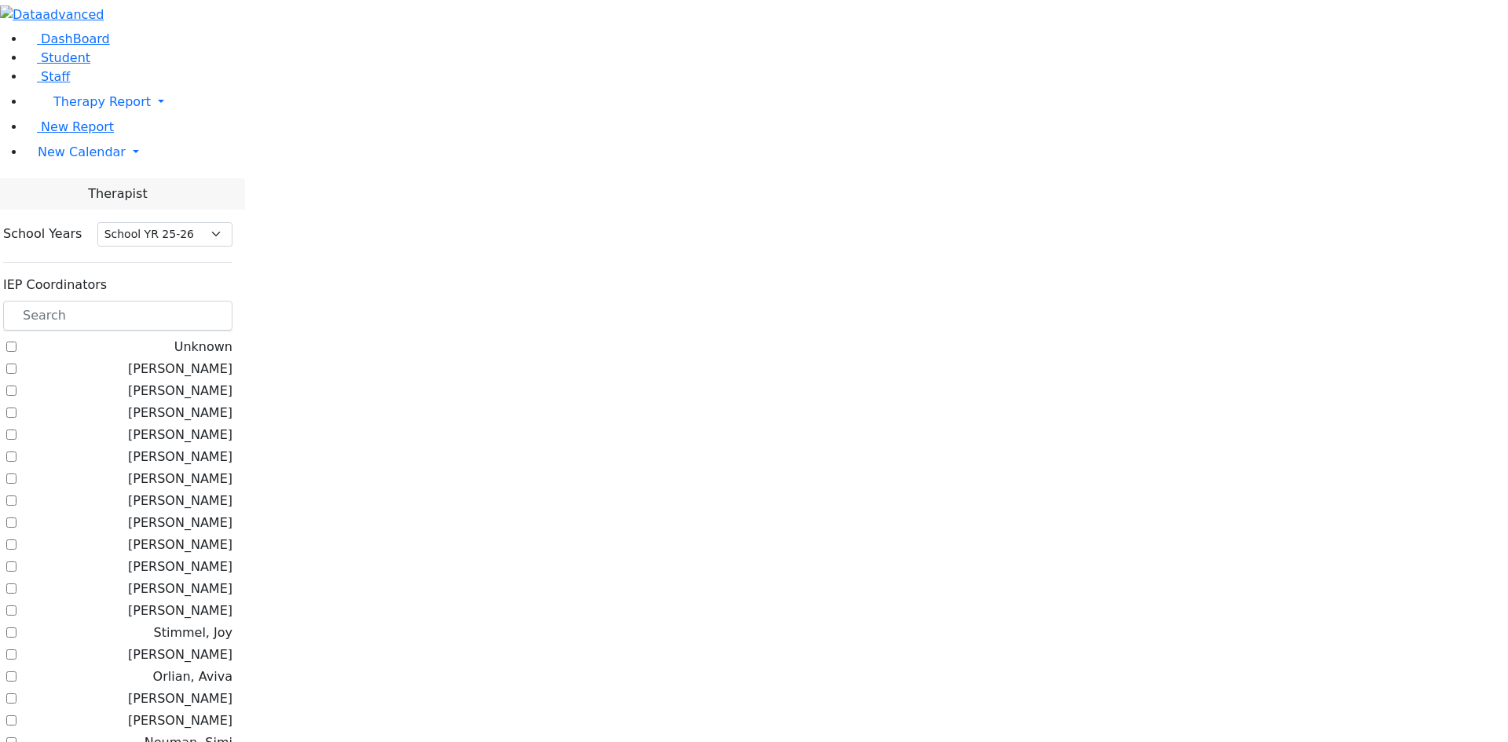
select select "212"
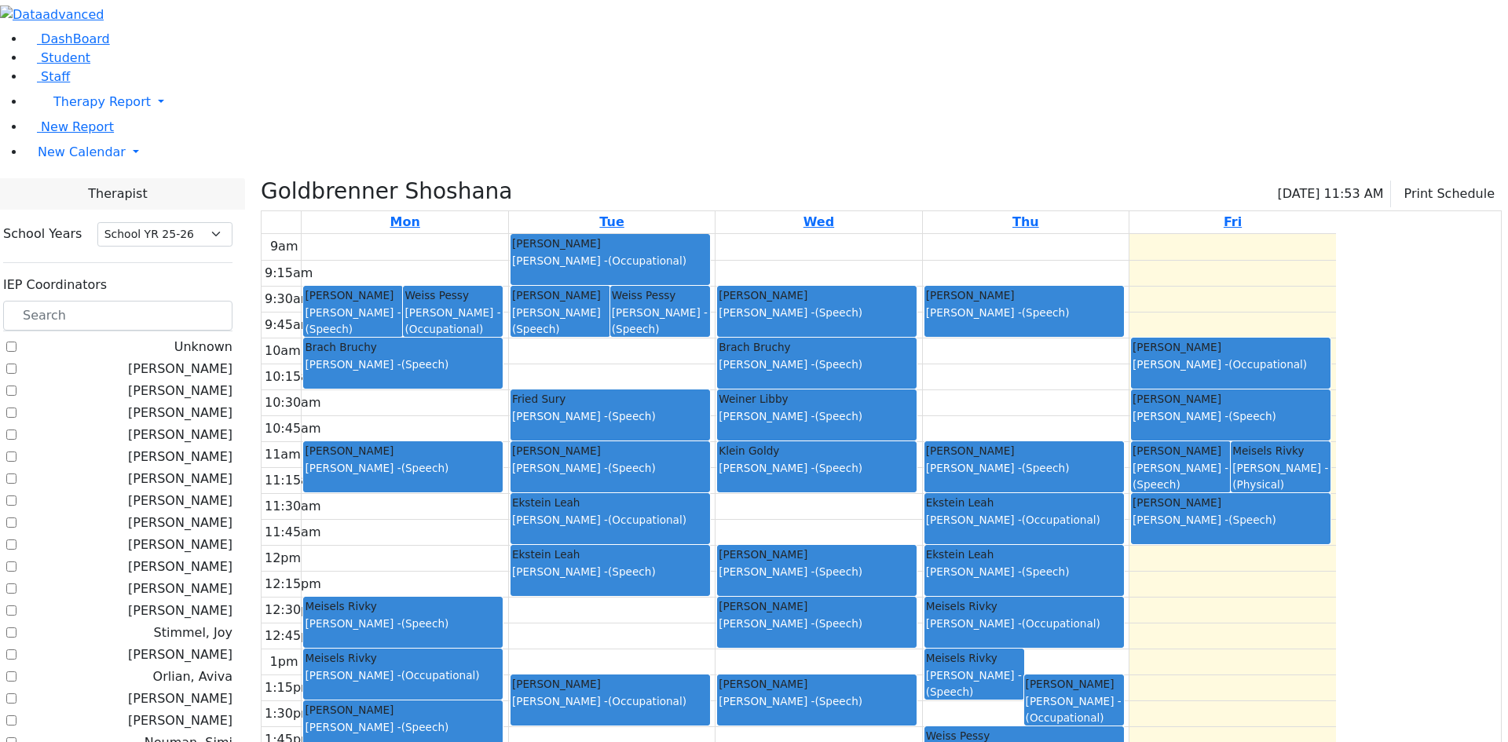
checkbox input "false"
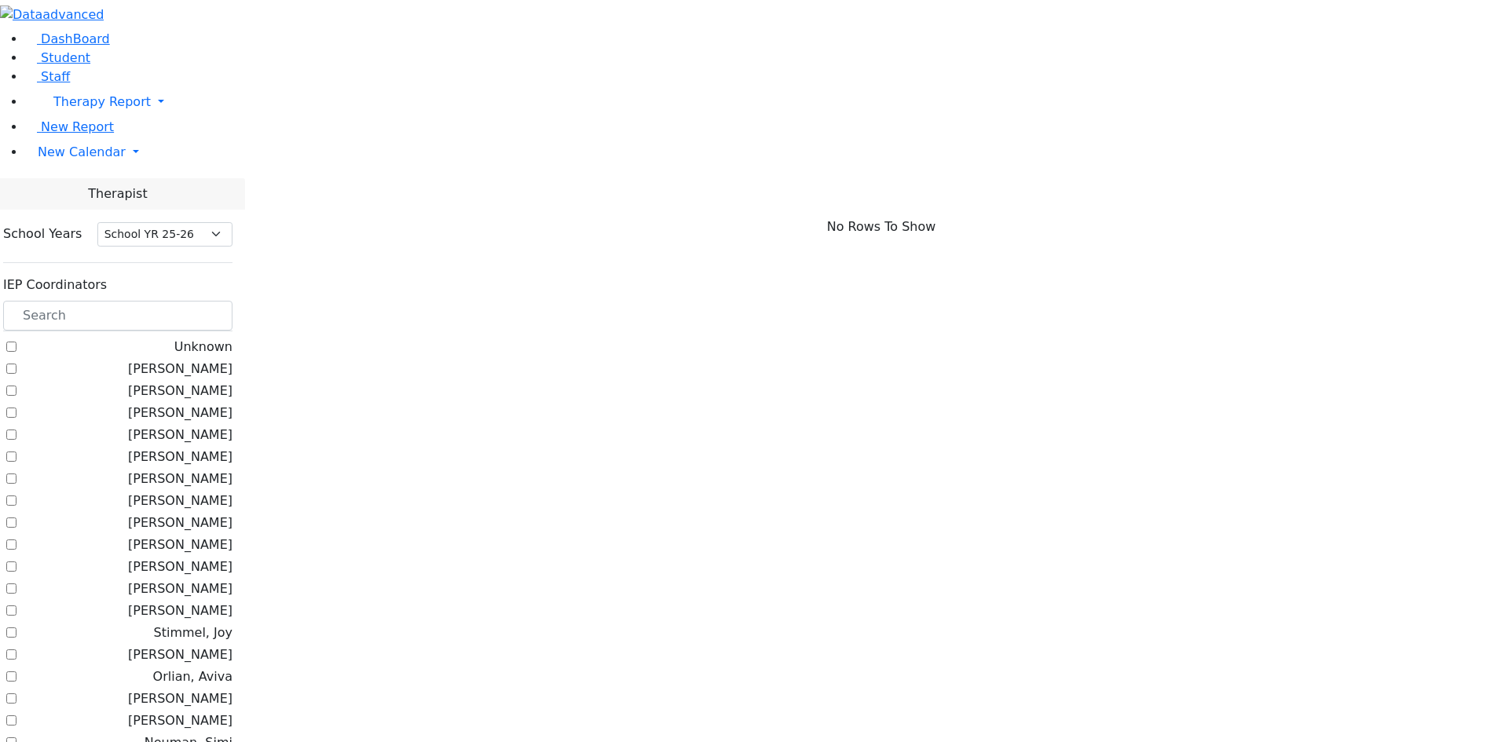
checkbox input "true"
